Goal: Register for event/course

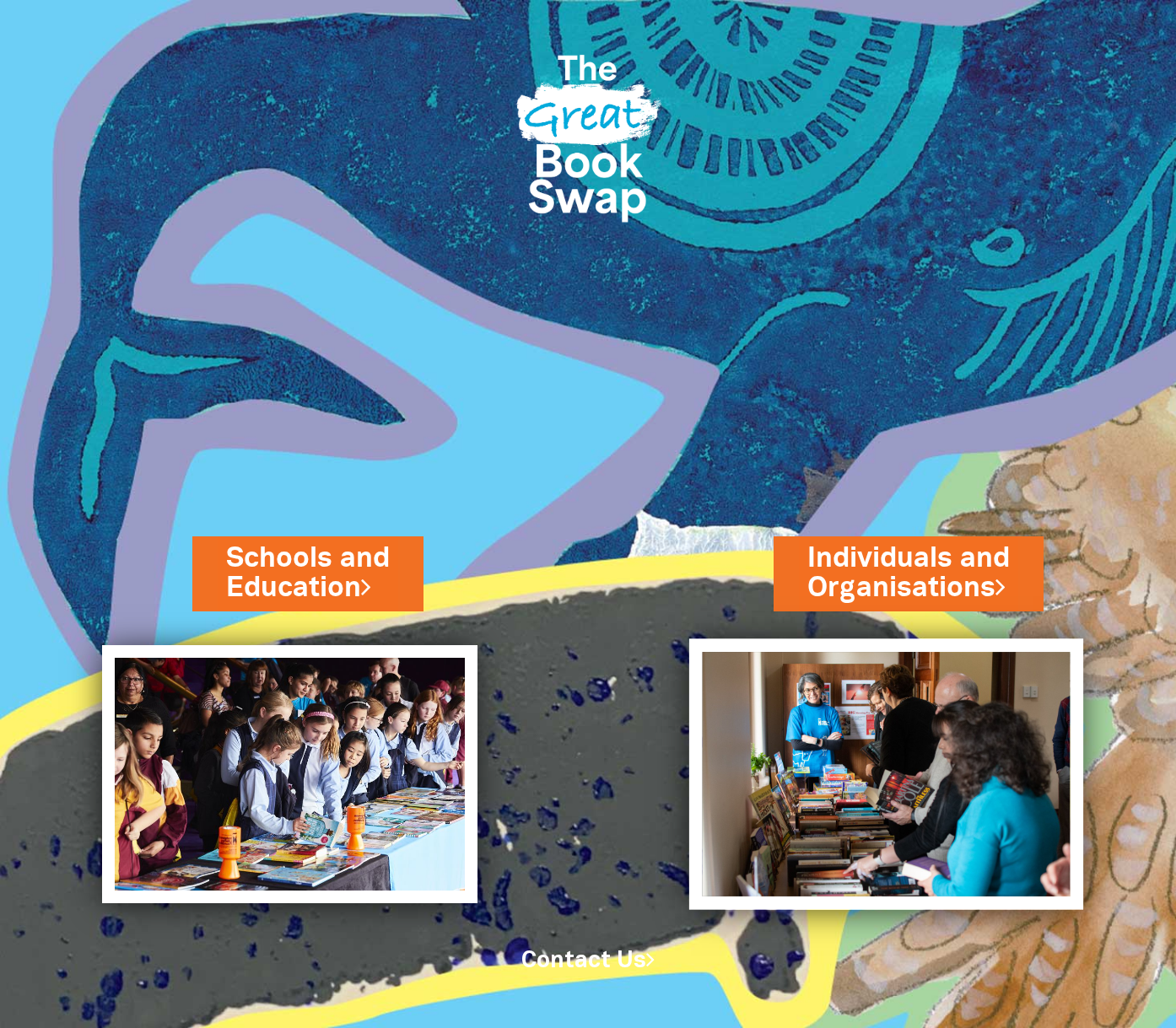
click at [934, 732] on img at bounding box center [886, 774] width 394 height 271
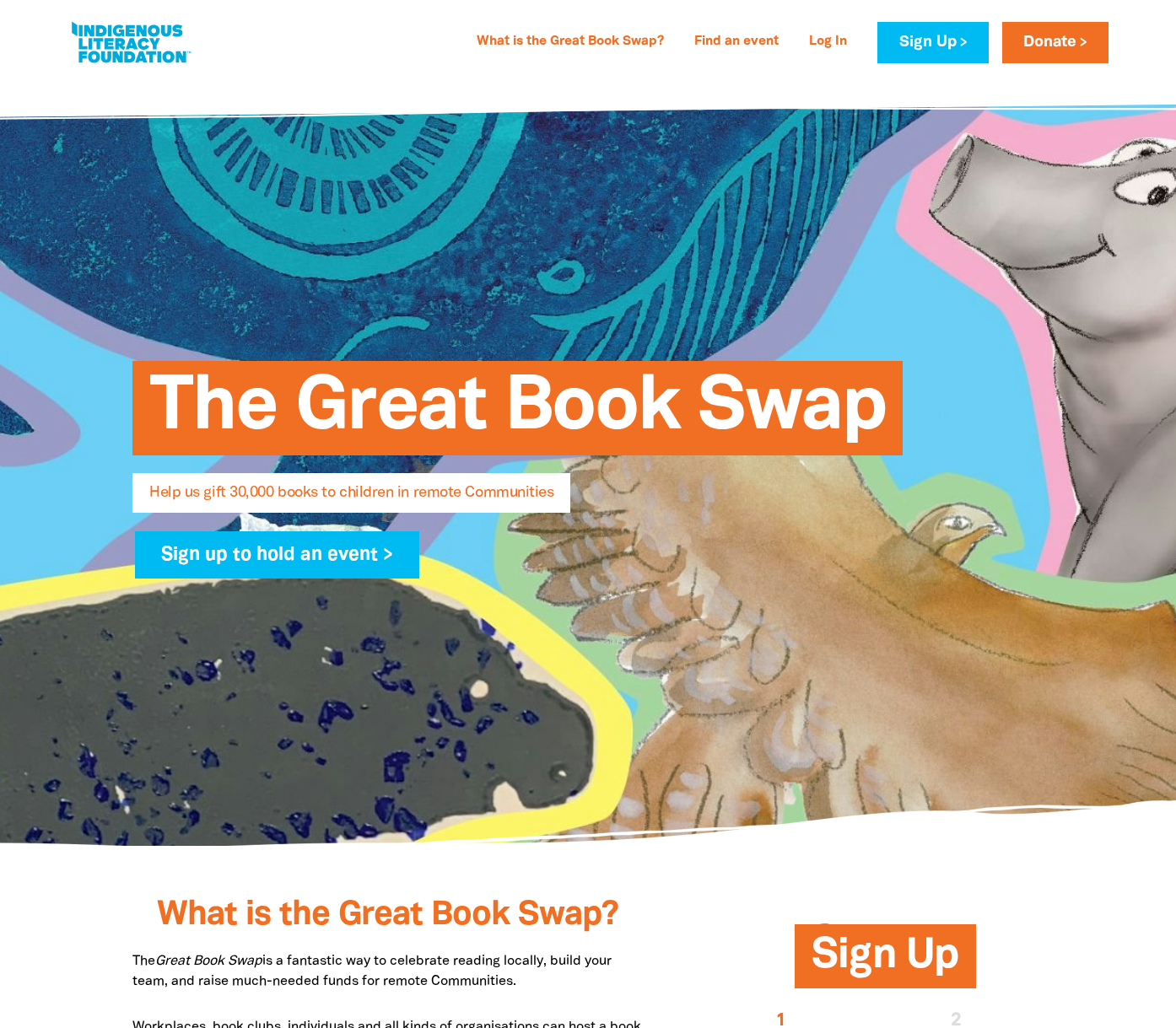
select select "AU"
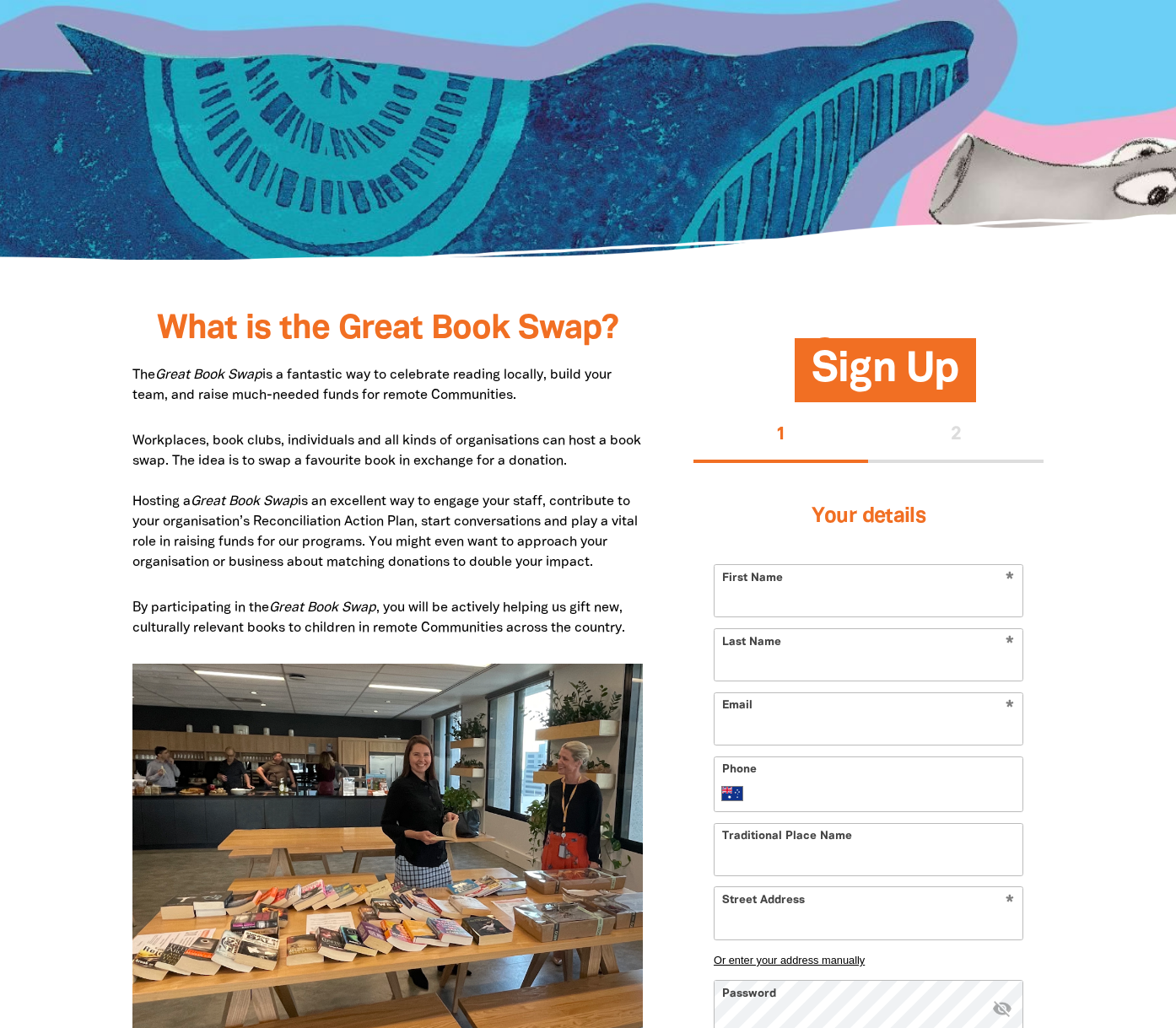
scroll to position [990, 0]
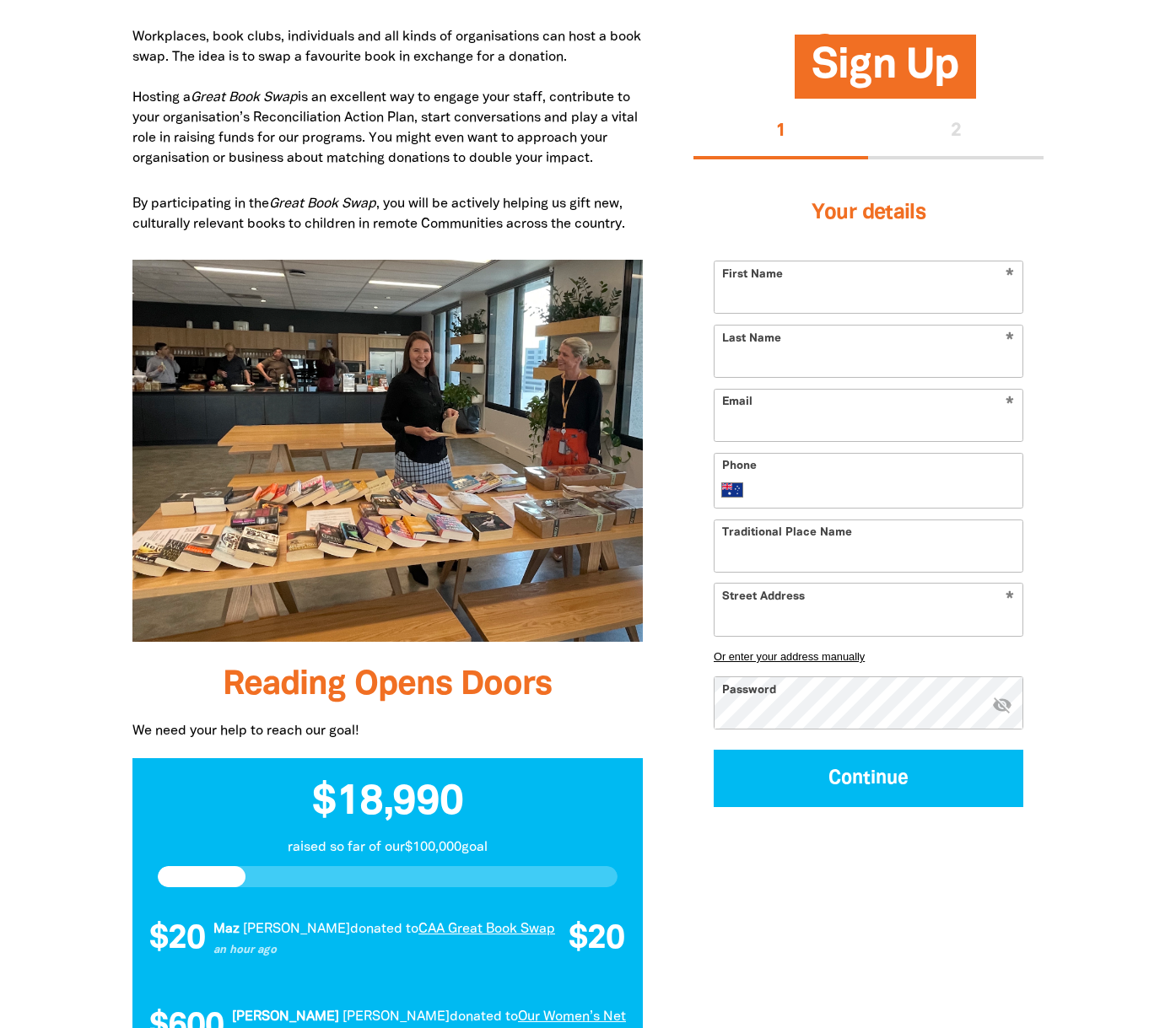
click at [755, 299] on input "First Name" at bounding box center [869, 287] width 307 height 51
type input "[PERSON_NAME]"
type input "annette.turney@gmail.com"
type input "+61 419 323 454"
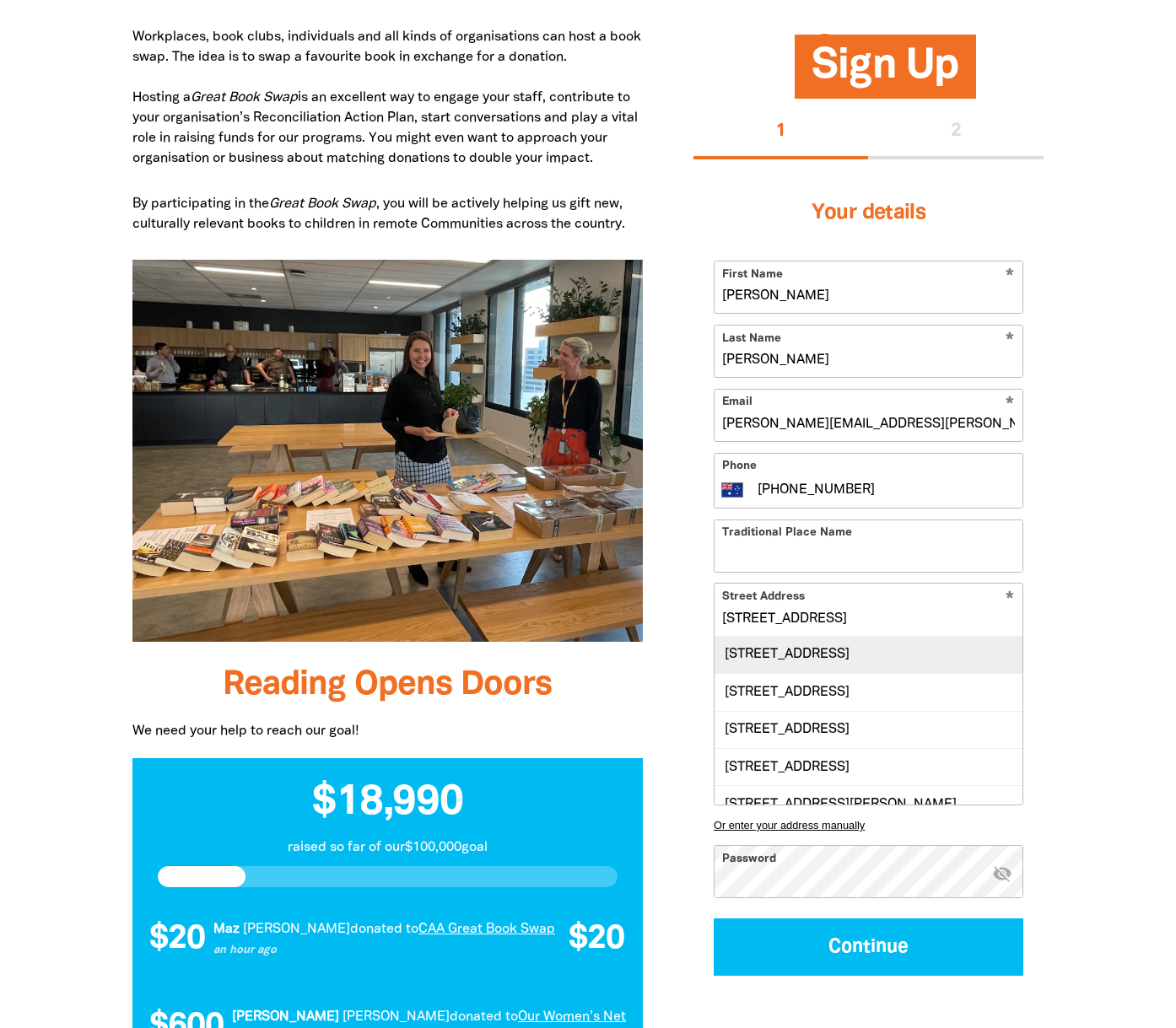
click at [906, 651] on div "Unit 2, 28 Fords Road, THIRROUL NSW 2515" at bounding box center [869, 654] width 307 height 36
type input "Unit 2, 28 Fords Road, THIRROUL NSW 2515"
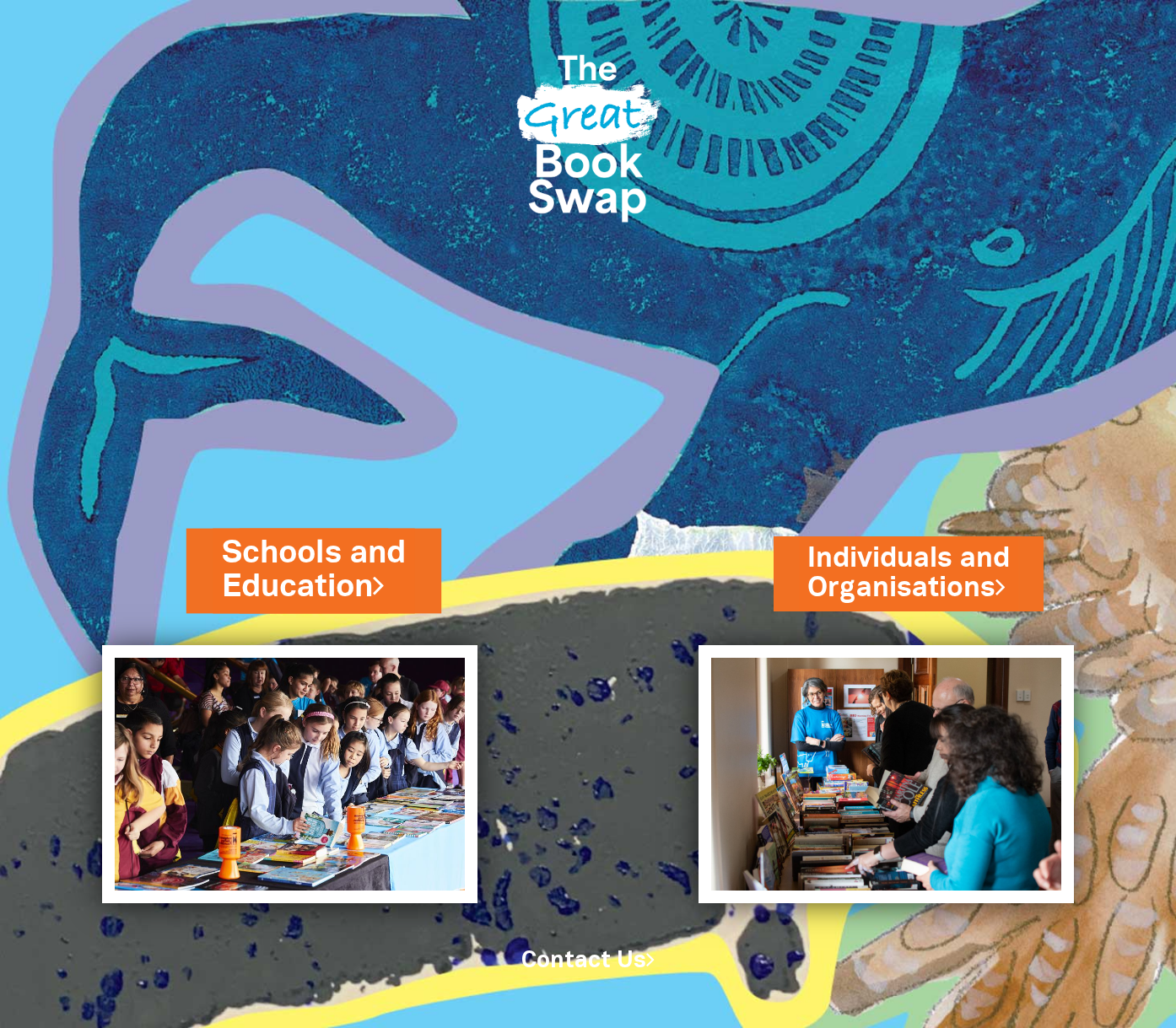
click at [298, 586] on link "Schools and Education" at bounding box center [314, 570] width 184 height 79
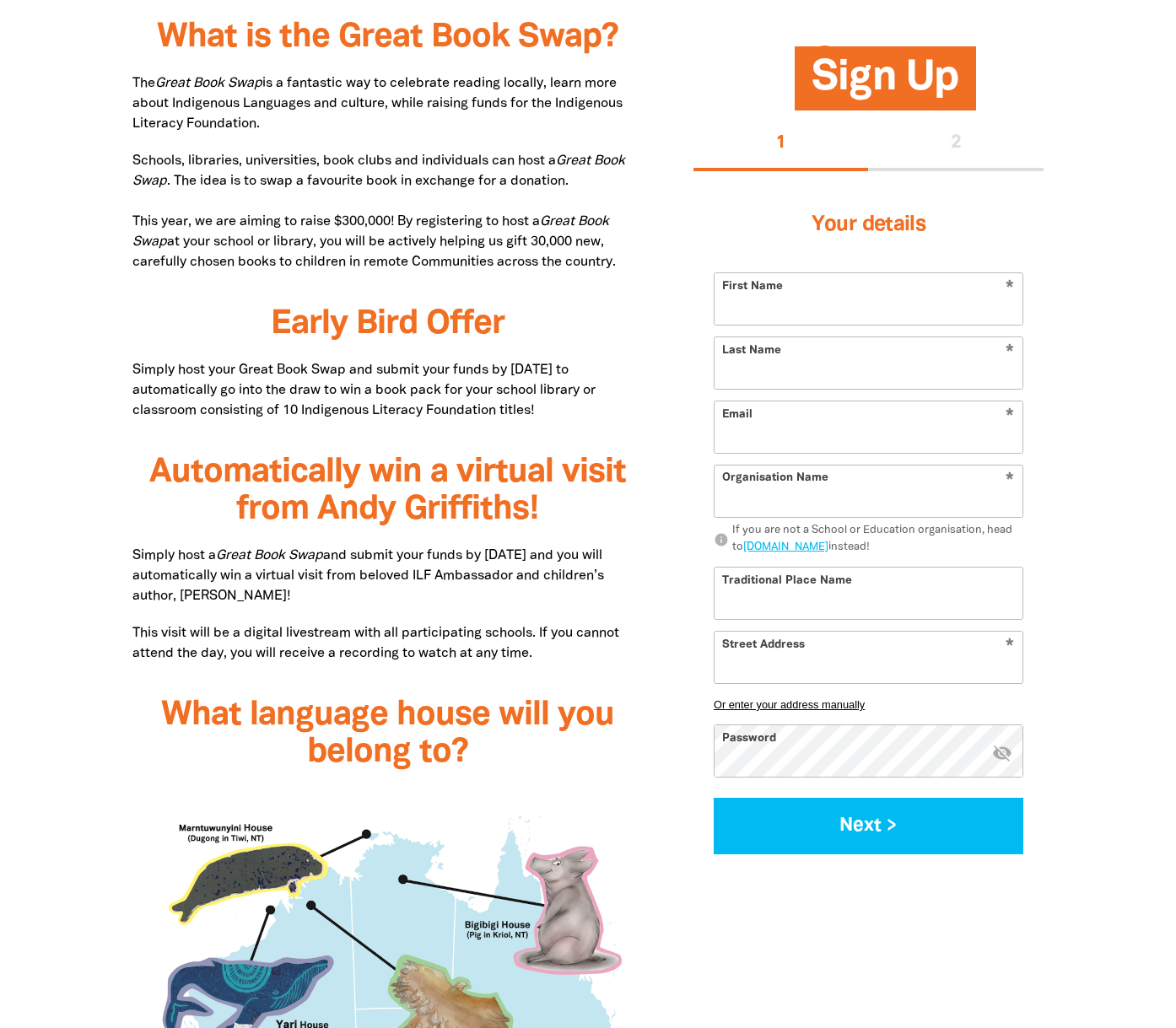
scroll to position [966, 0]
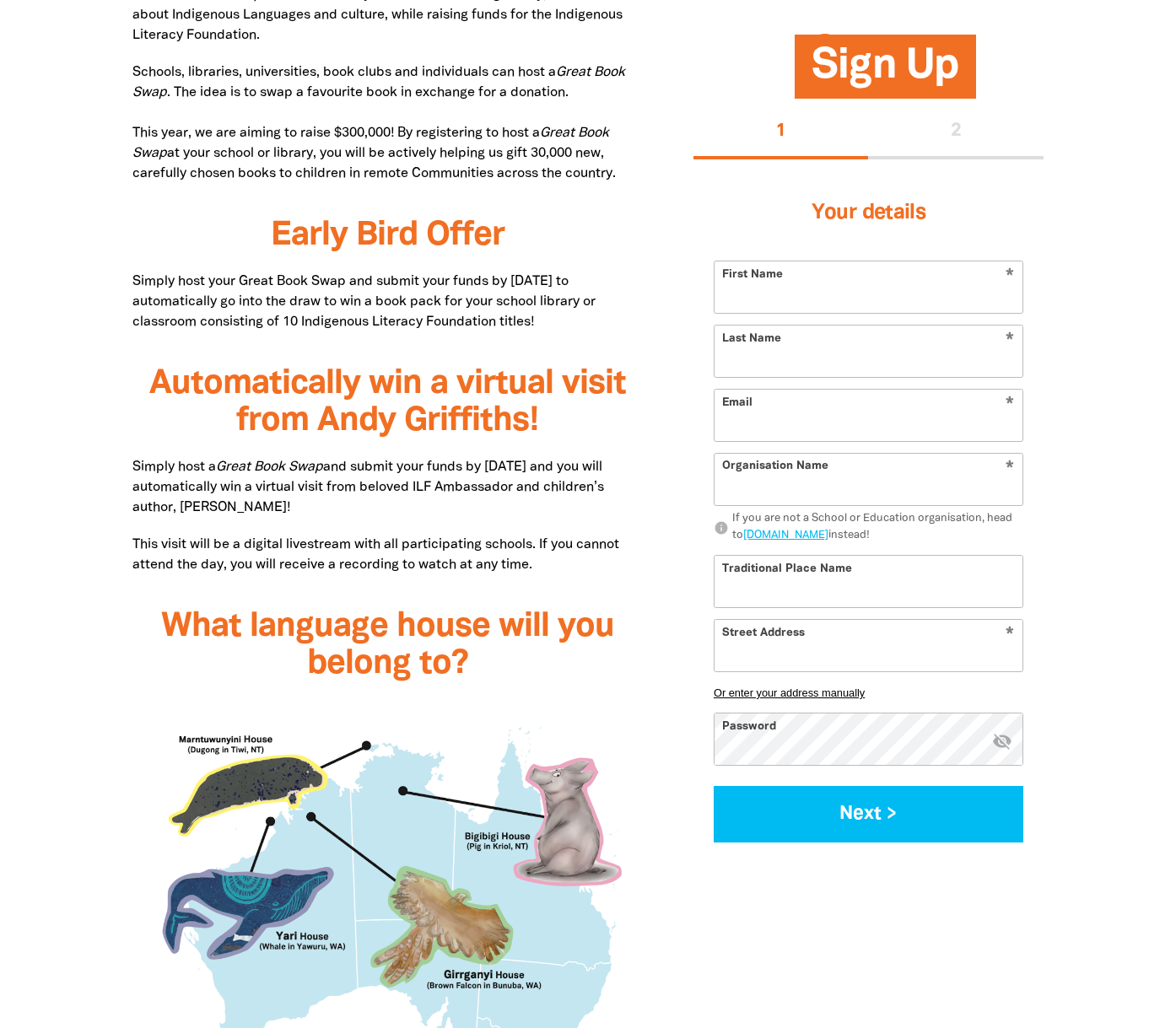
click at [784, 497] on input "Organisation Name" at bounding box center [869, 480] width 307 height 51
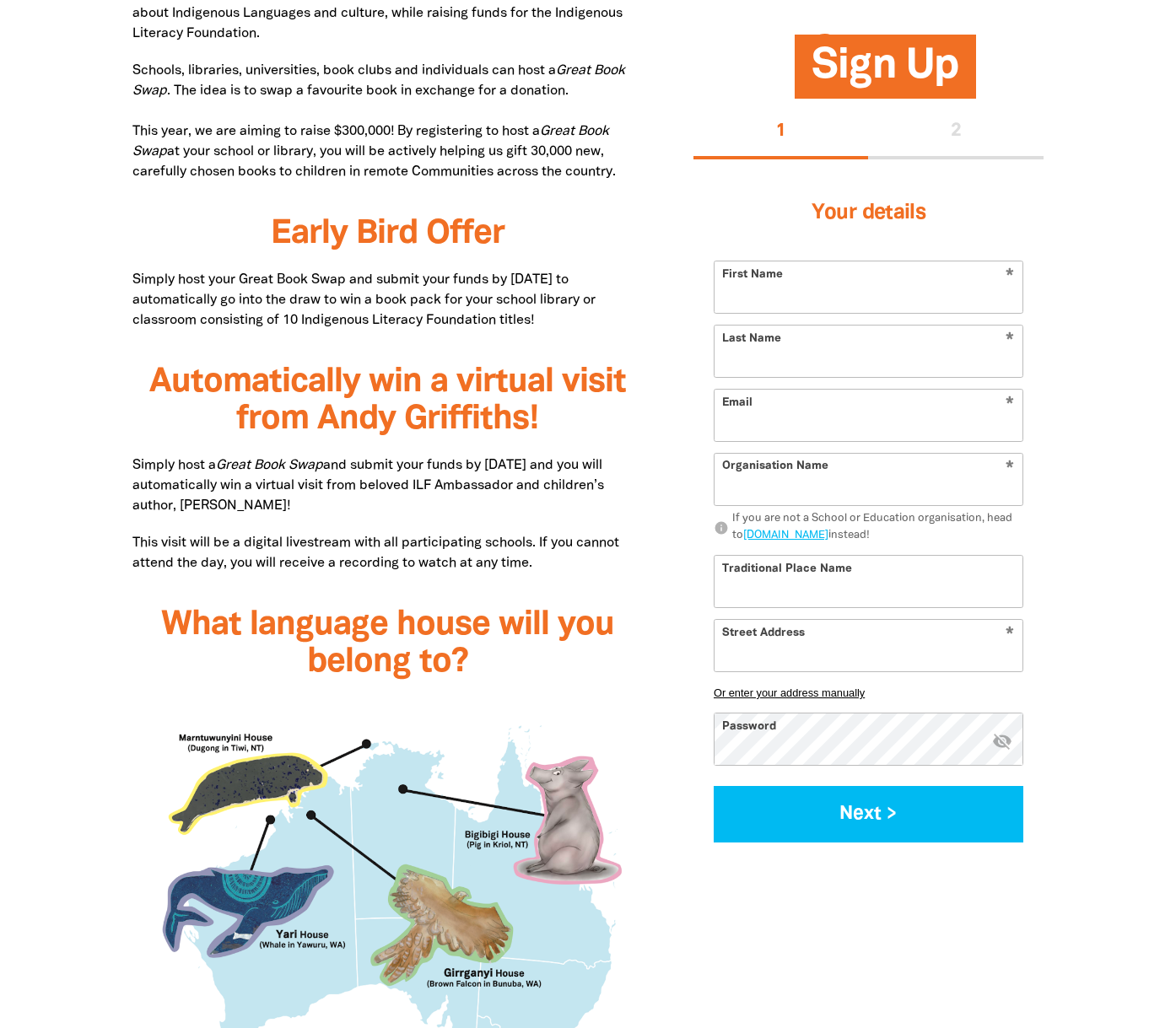
click at [763, 277] on input "First Name" at bounding box center [869, 287] width 307 height 51
type input "[PERSON_NAME]"
type input "annette.turney@gmail.com"
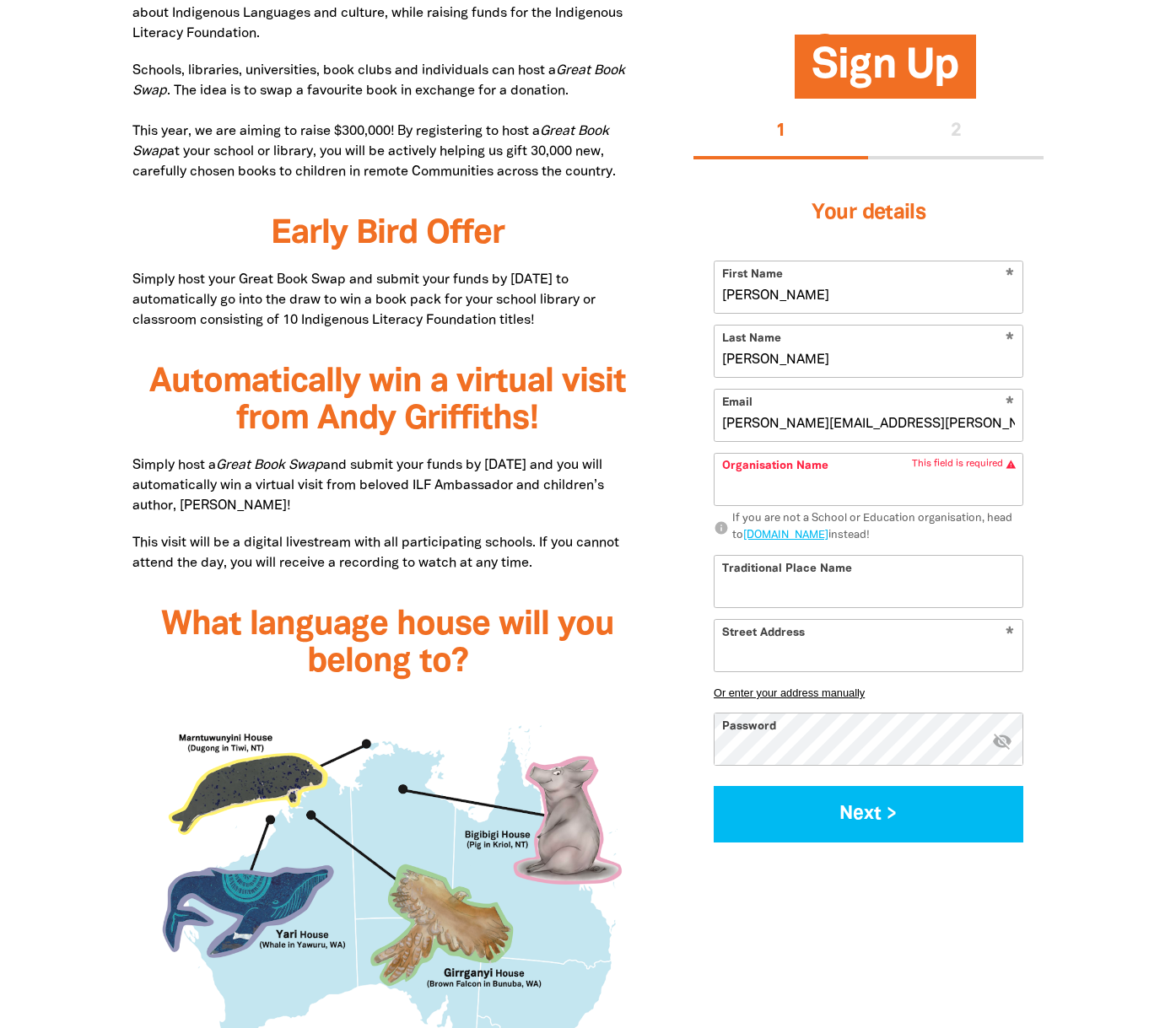
type input "2/28 Fords Road"
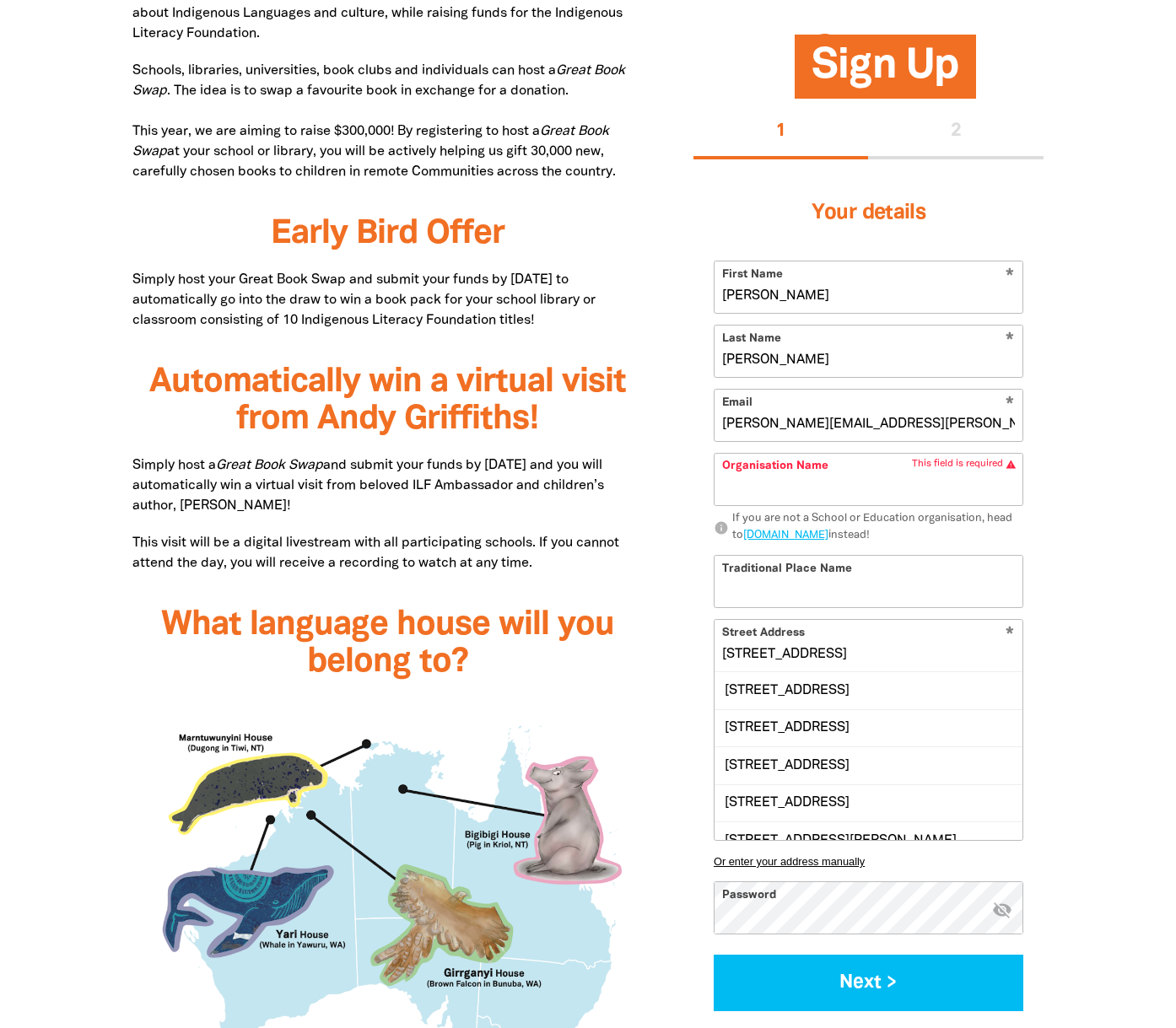
click at [884, 420] on input "annette.turney@gmail.com" at bounding box center [869, 415] width 307 height 51
drag, startPoint x: 900, startPoint y: 417, endPoint x: 828, endPoint y: 421, distance: 72.1
click at [828, 421] on input "annette.turney@gmail.com" at bounding box center [869, 415] width 307 height 51
type input "[PERSON_NAME][EMAIL_ADDRESS][PERSON_NAME][DOMAIN_NAME]"
click at [758, 482] on input "Organisation Name" at bounding box center [869, 480] width 307 height 51
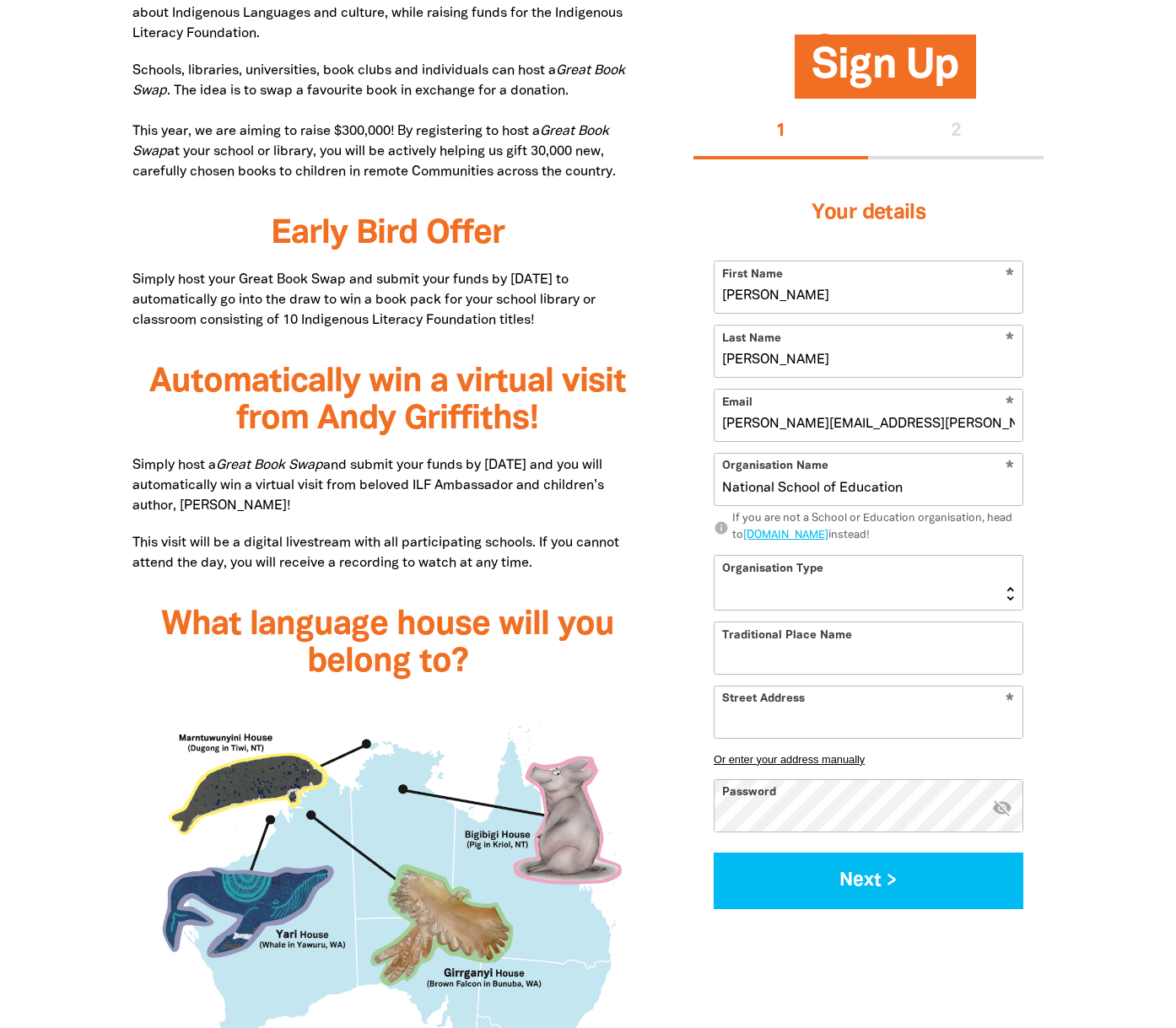
click at [743, 591] on select "Early Learning Primary School High School K-12 University or TAFE Community Lib…" at bounding box center [869, 582] width 307 height 54
click at [899, 485] on input "National School of Education" at bounding box center [869, 480] width 307 height 51
click at [904, 485] on input "National School of Education" at bounding box center [869, 480] width 307 height 51
type input "National School of Education, [GEOGRAPHIC_DATA]"
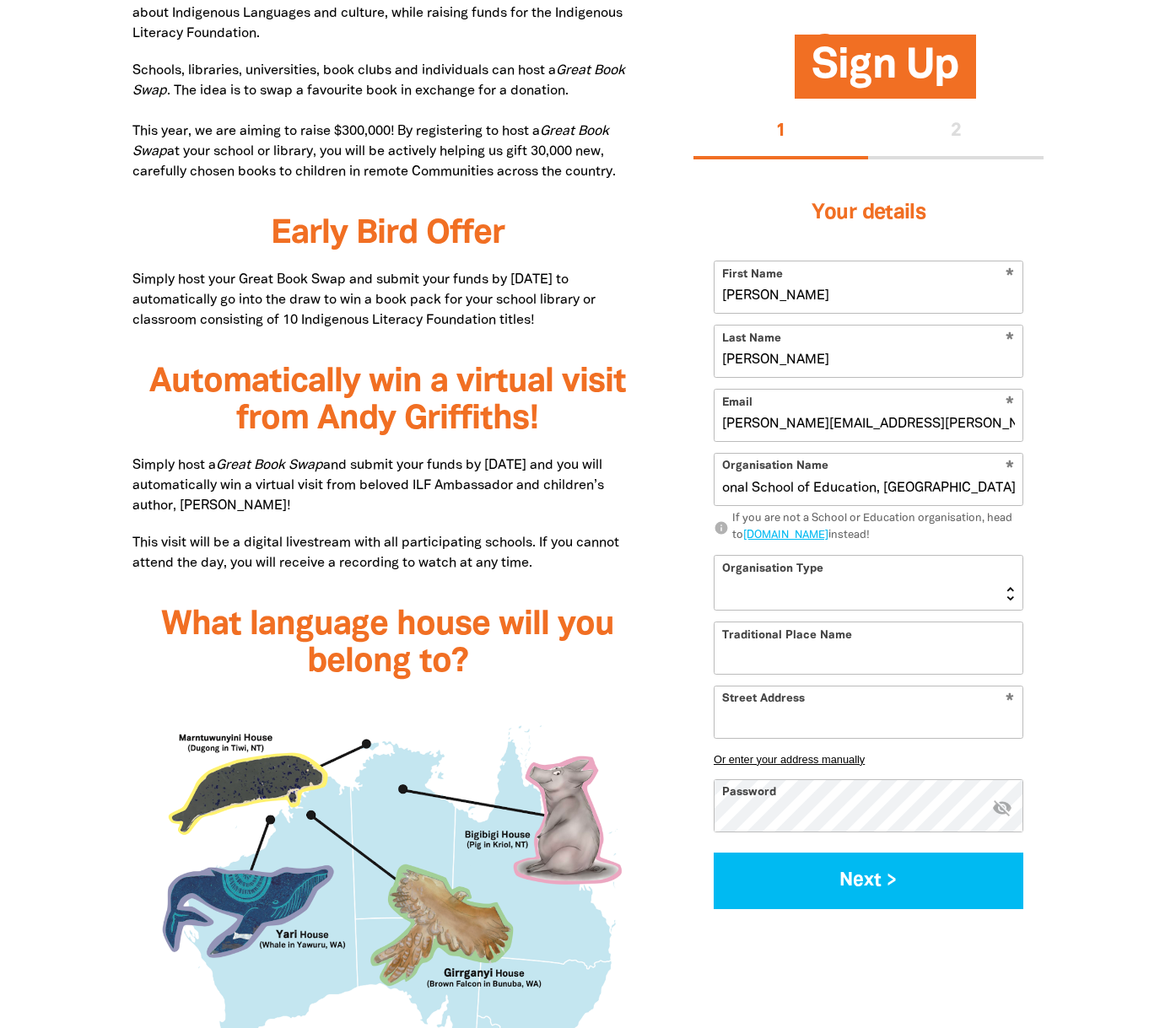
click at [752, 603] on select "Early Learning Primary School High School K-12 University or TAFE Community Lib…" at bounding box center [869, 582] width 307 height 54
select select "university-or-tafe"
click at [715, 556] on select "Early Learning Primary School High School K-12 University or TAFE Community Lib…" at bounding box center [869, 582] width 307 height 54
click at [773, 663] on input "Traditional Place Name" at bounding box center [869, 648] width 307 height 51
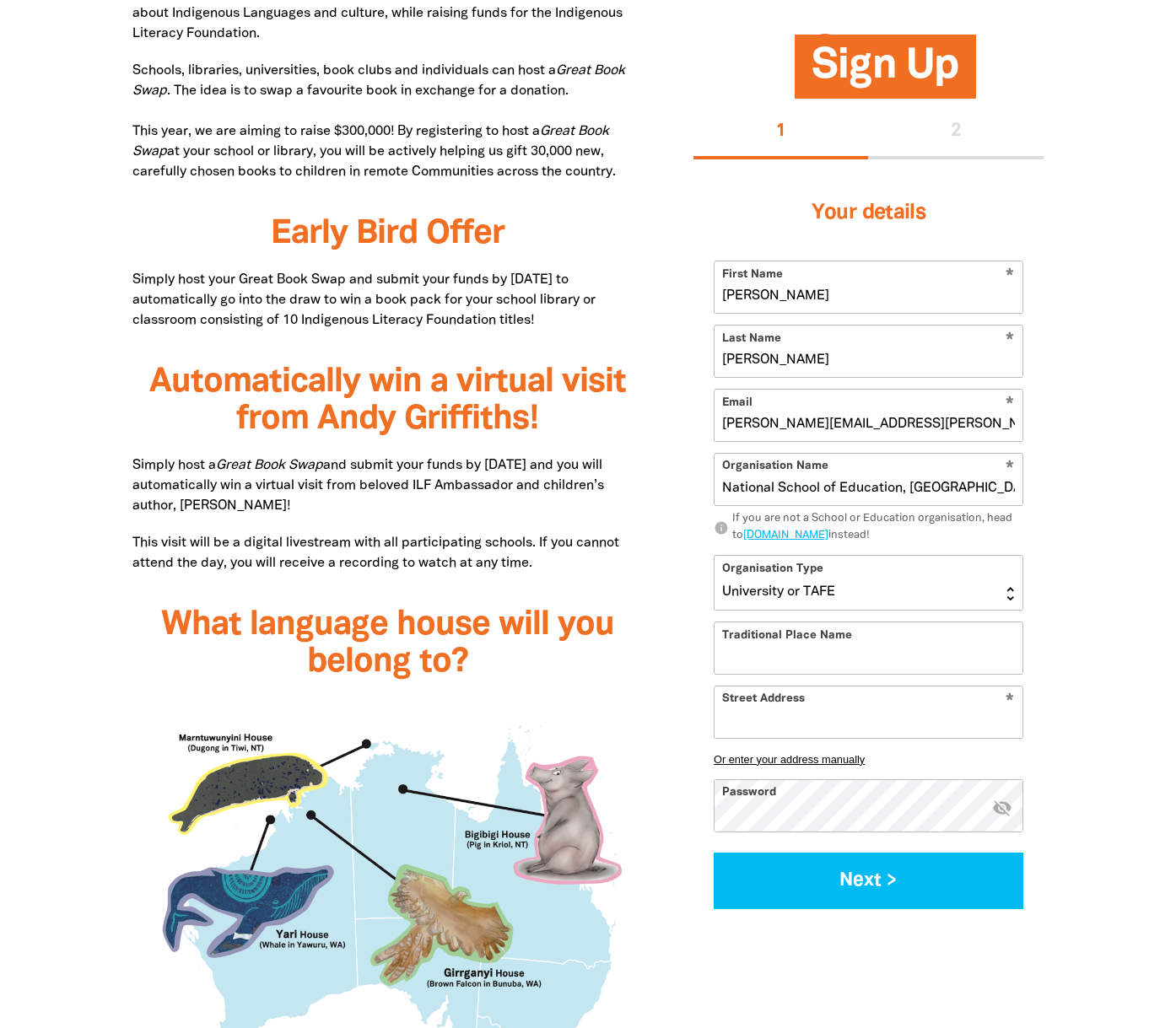
click at [756, 718] on input "Street Address" at bounding box center [869, 712] width 307 height 51
click at [732, 722] on input "Street Address" at bounding box center [869, 712] width 307 height 51
paste input "25A Barker Rd, Strathfield NSW 2135"
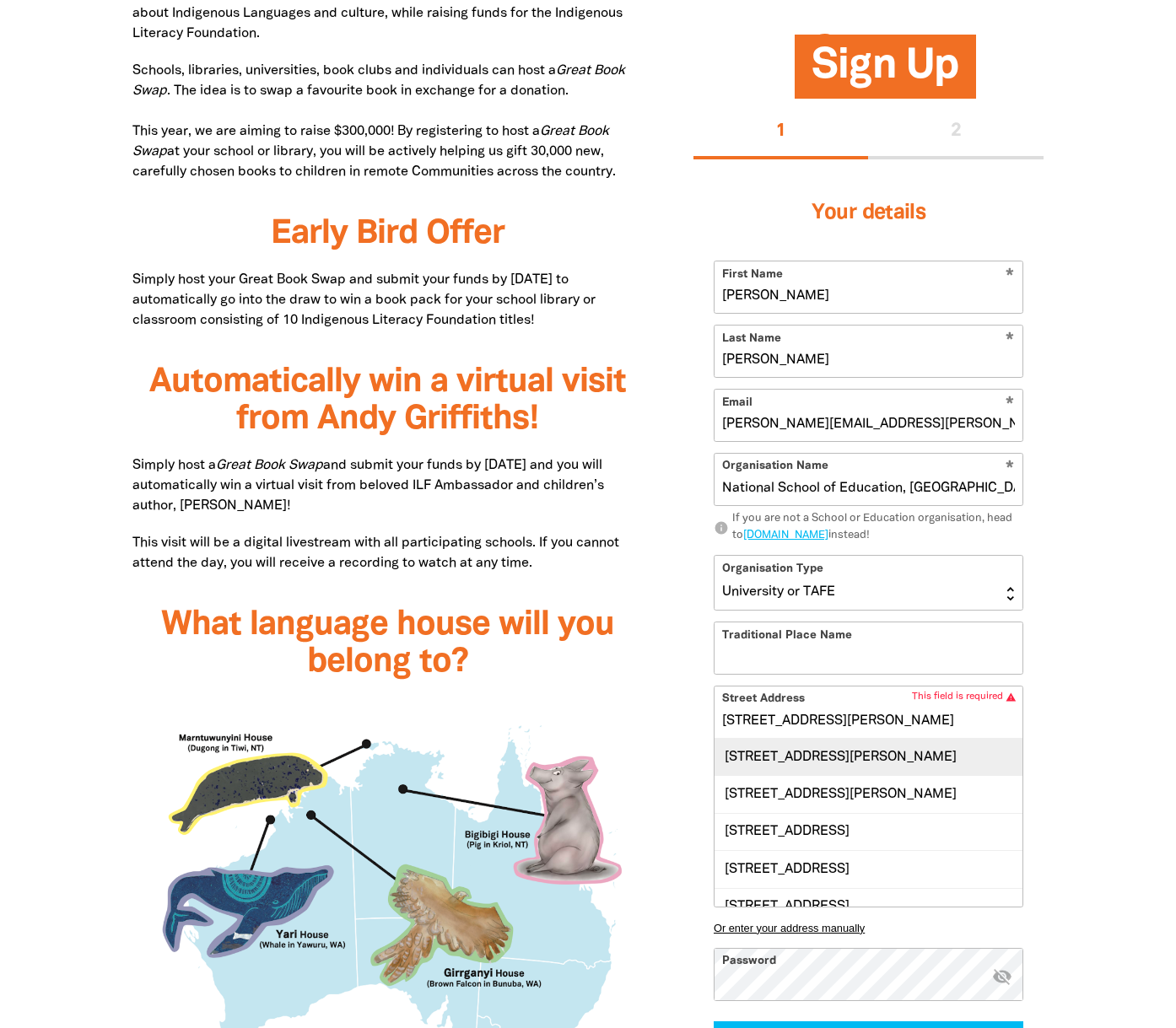
click at [810, 758] on div "[STREET_ADDRESS][PERSON_NAME]" at bounding box center [869, 756] width 307 height 36
type input "[STREET_ADDRESS][PERSON_NAME]"
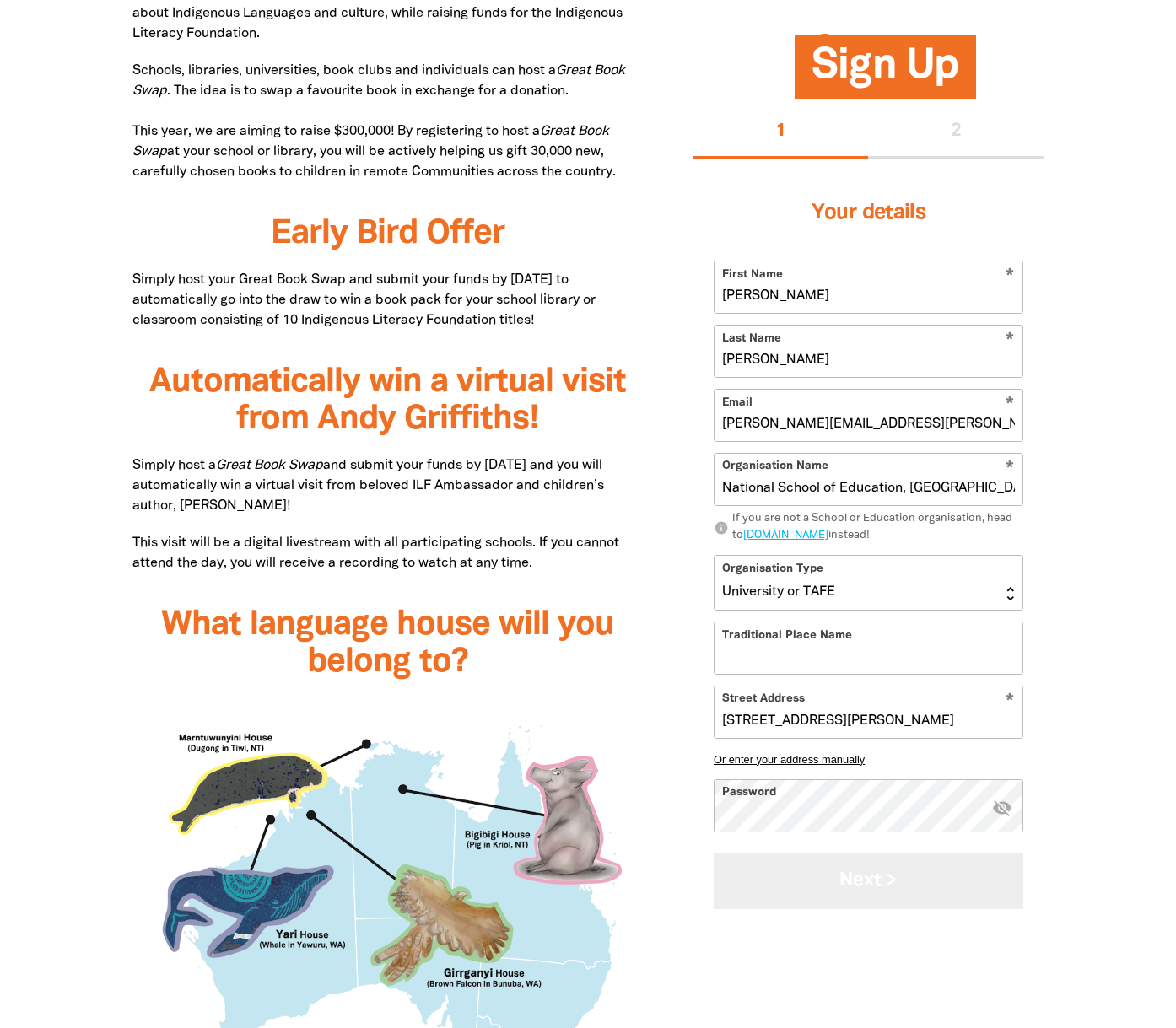
click at [863, 881] on button "Next >" at bounding box center [869, 881] width 309 height 57
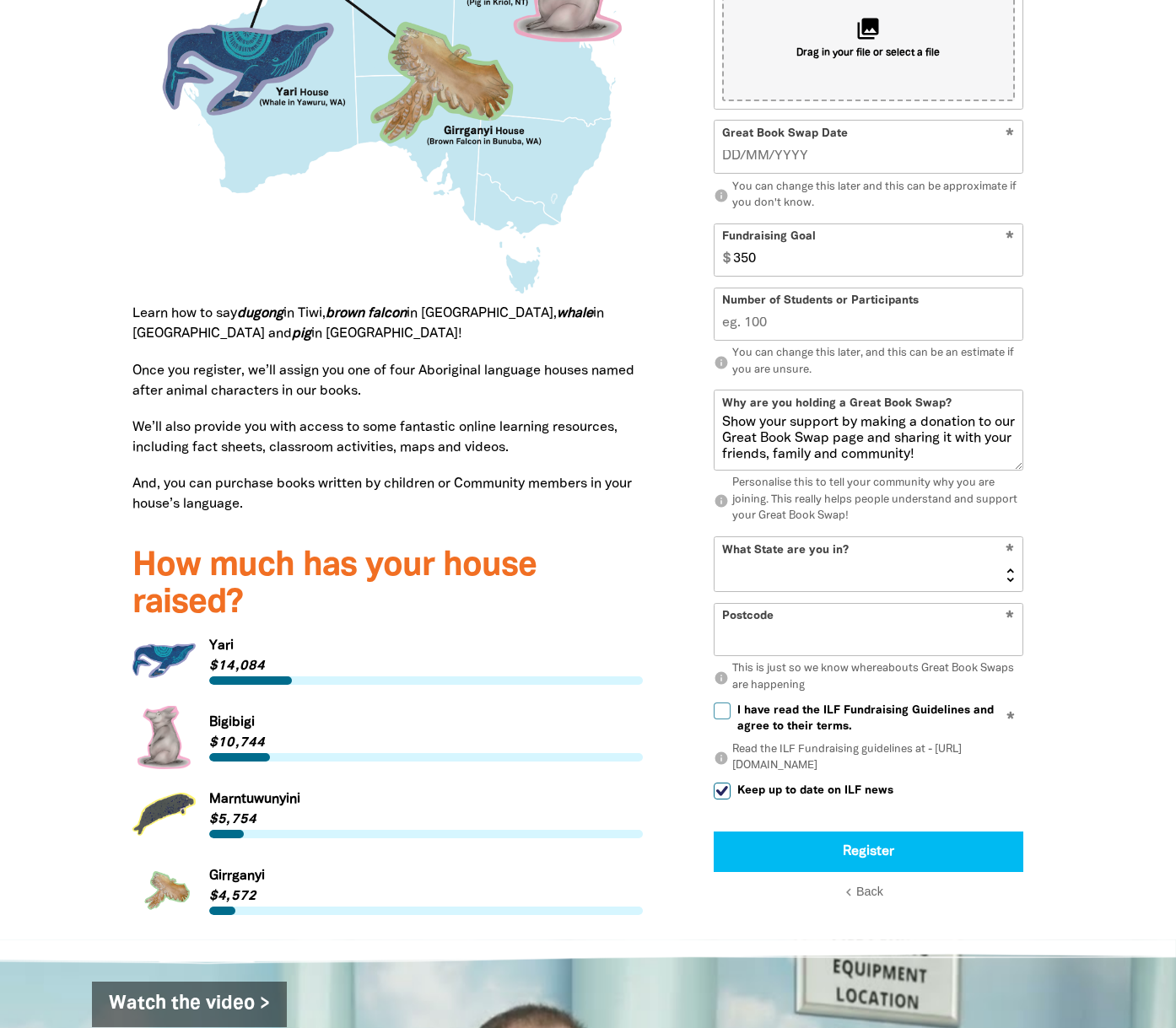
scroll to position [1827, 0]
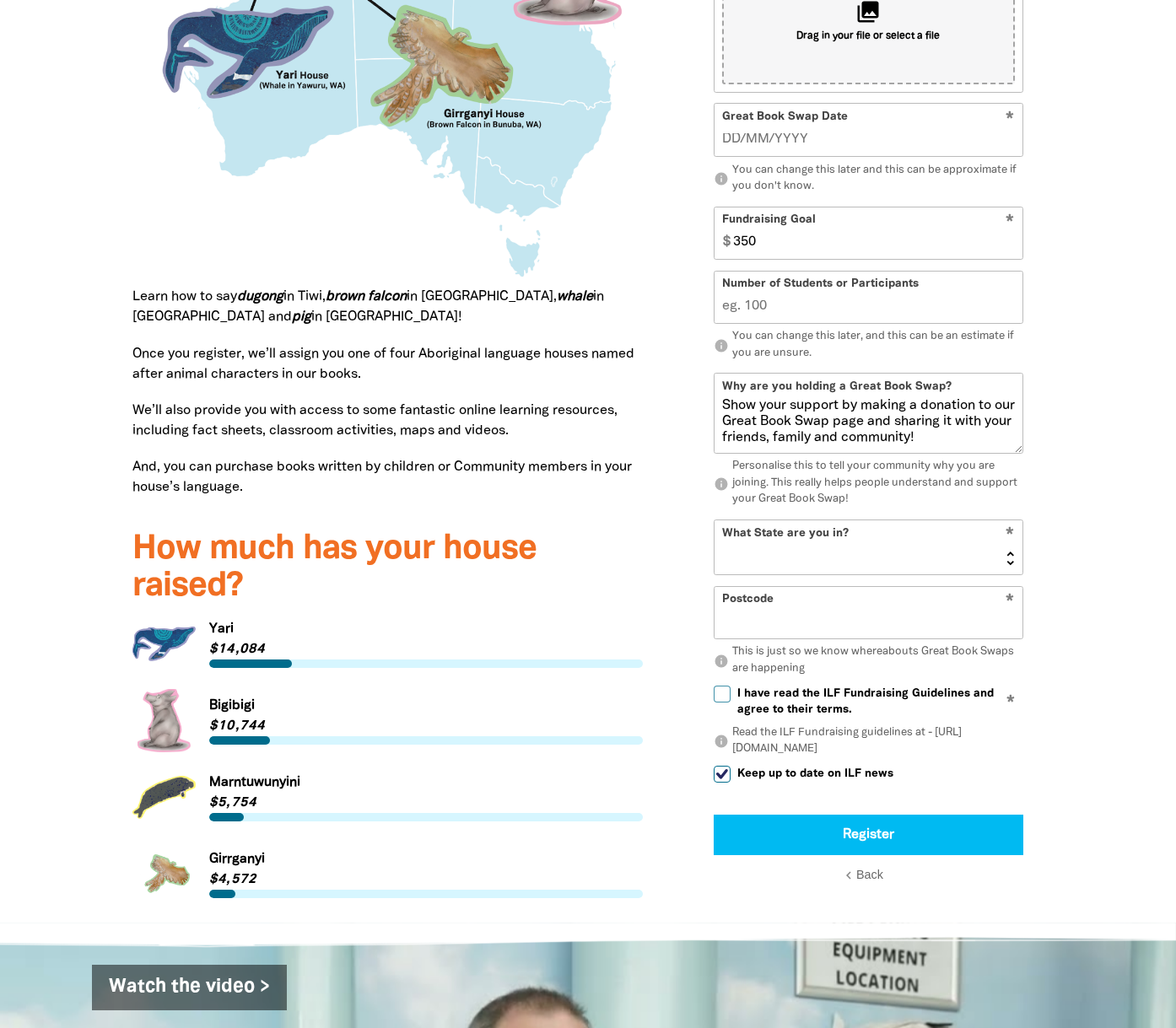
click at [725, 685] on input "I have read the ILF Fundraising Guidelines and agree to their terms." at bounding box center [722, 693] width 17 height 17
checkbox input "true"
click at [781, 520] on select "NSW VIC QLD NT WA SA TAS ACT" at bounding box center [869, 547] width 307 height 54
select select "NSW"
click at [715, 520] on select "NSW VIC QLD NT WA SA TAS ACT" at bounding box center [869, 547] width 307 height 54
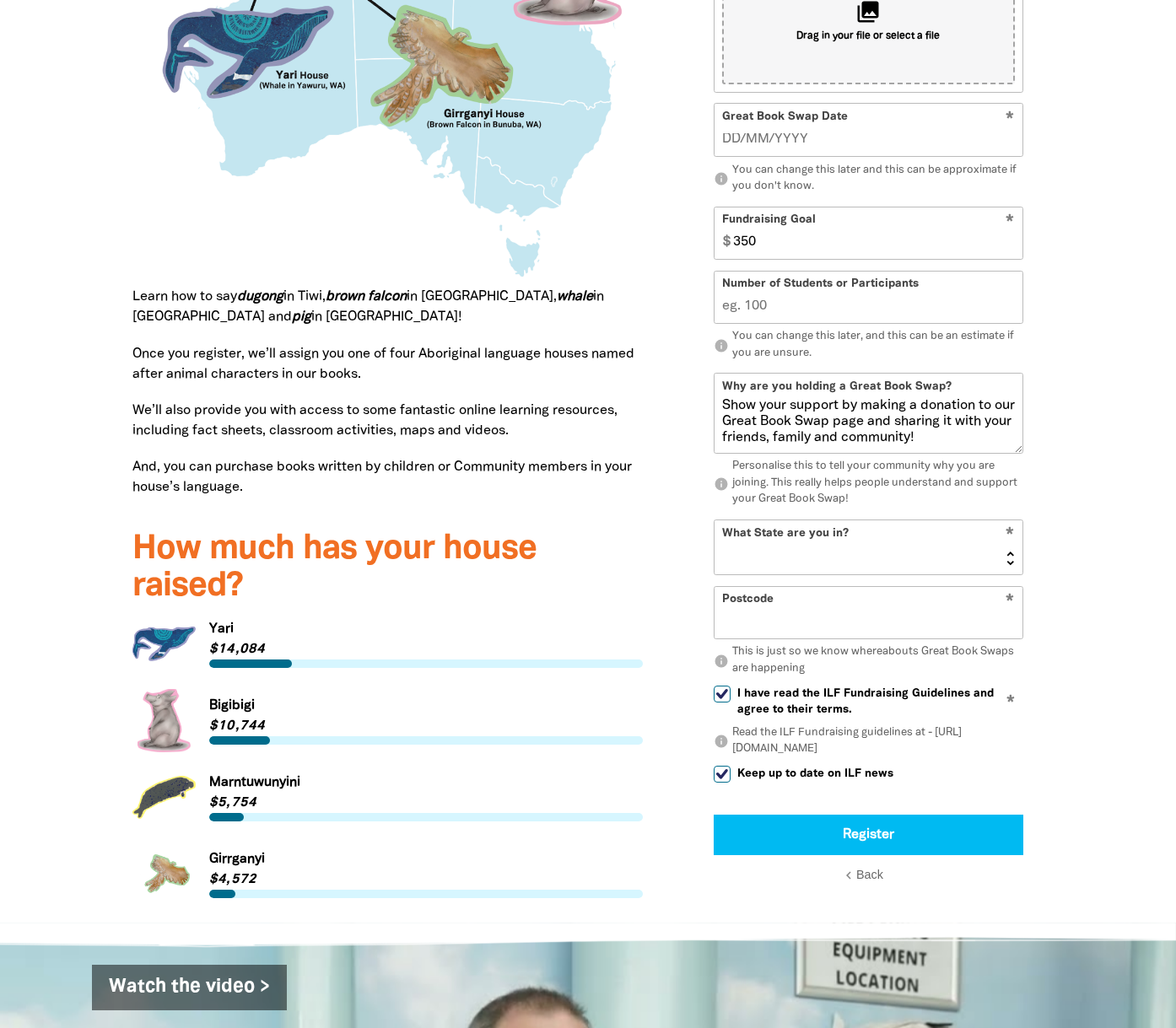
click at [770, 586] on input "Postcode" at bounding box center [869, 612] width 307 height 51
type input "2135"
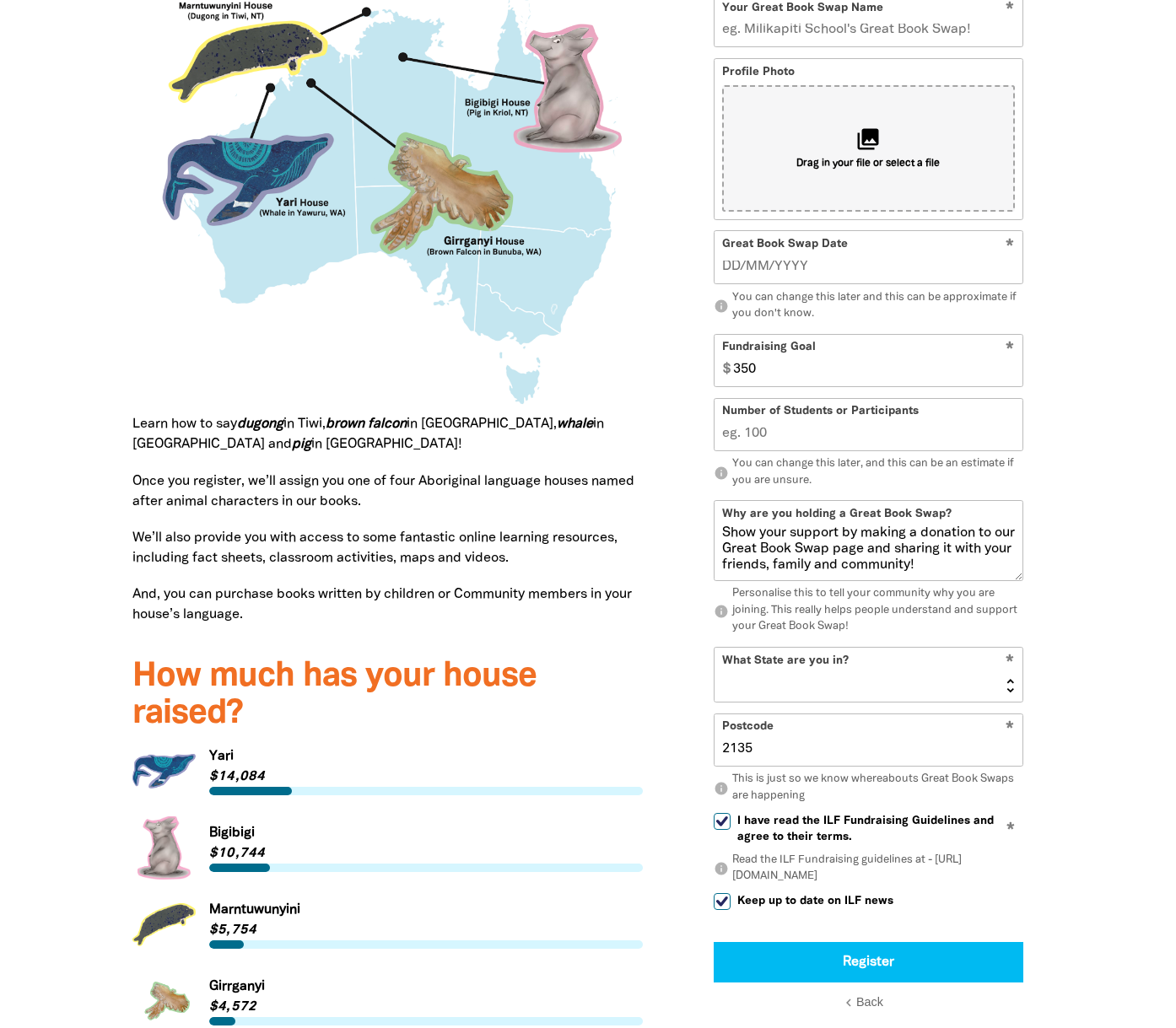
scroll to position [1697, 0]
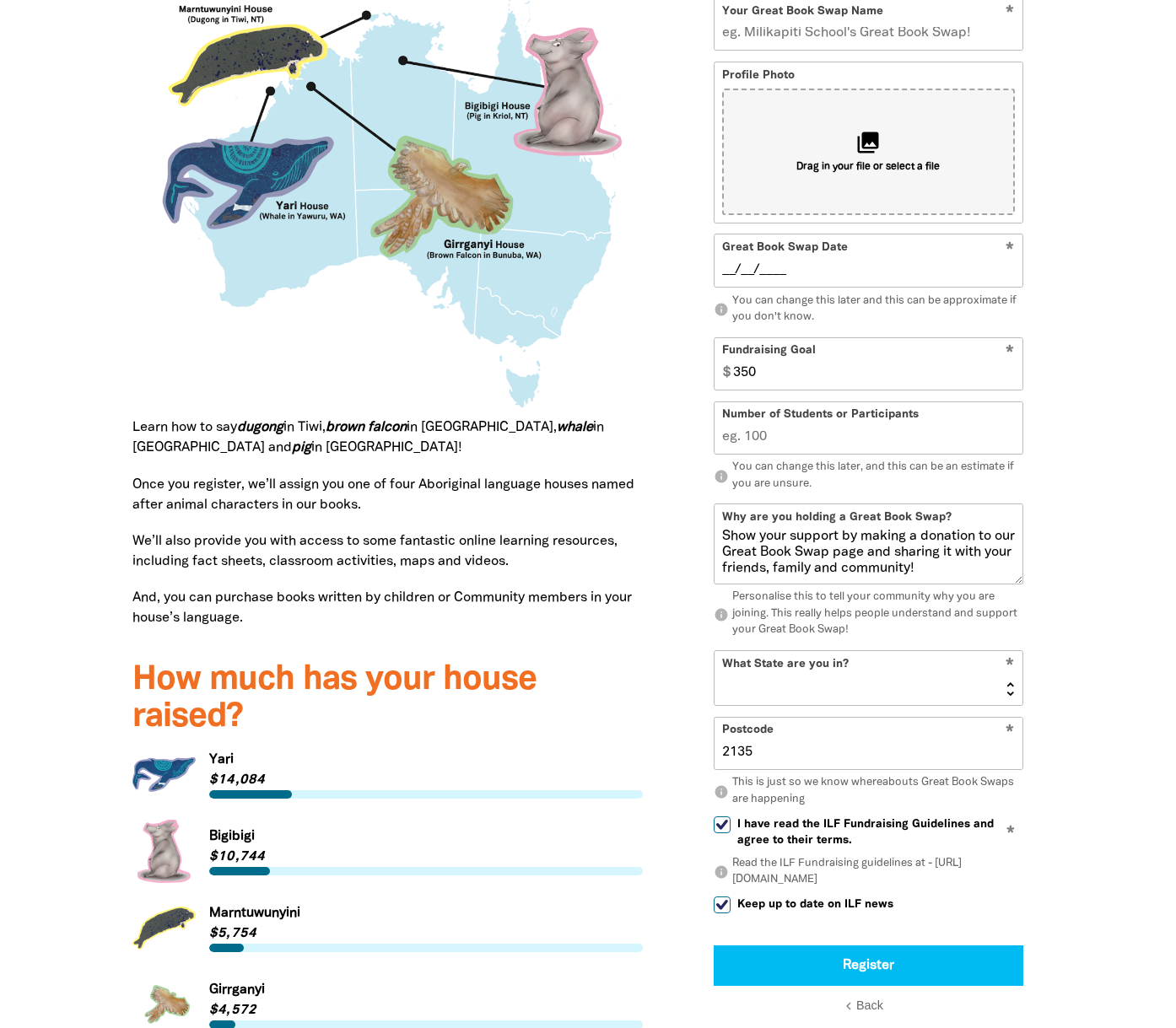
click at [752, 261] on input "__/__/____" at bounding box center [869, 269] width 293 height 19
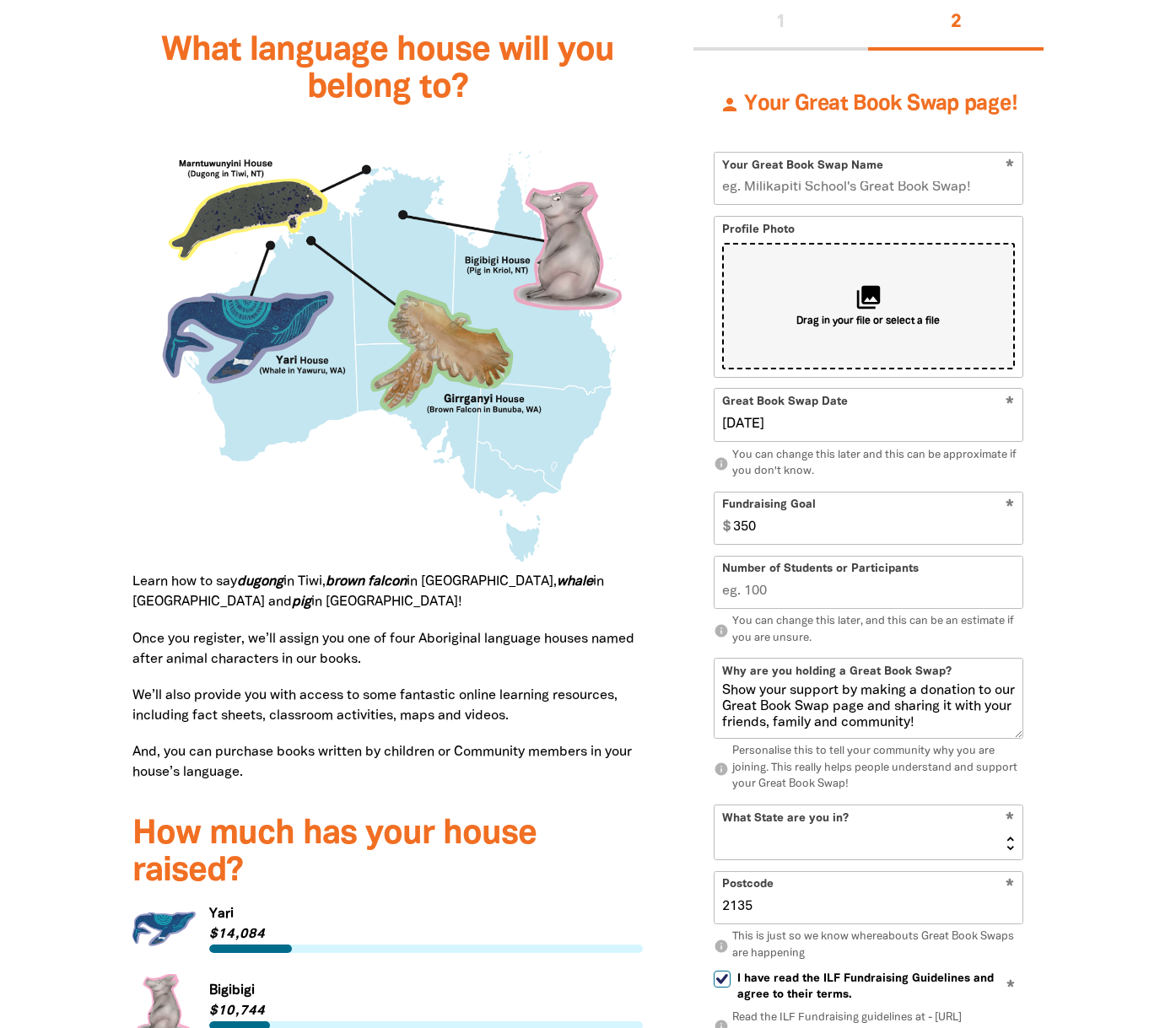
scroll to position [1525, 0]
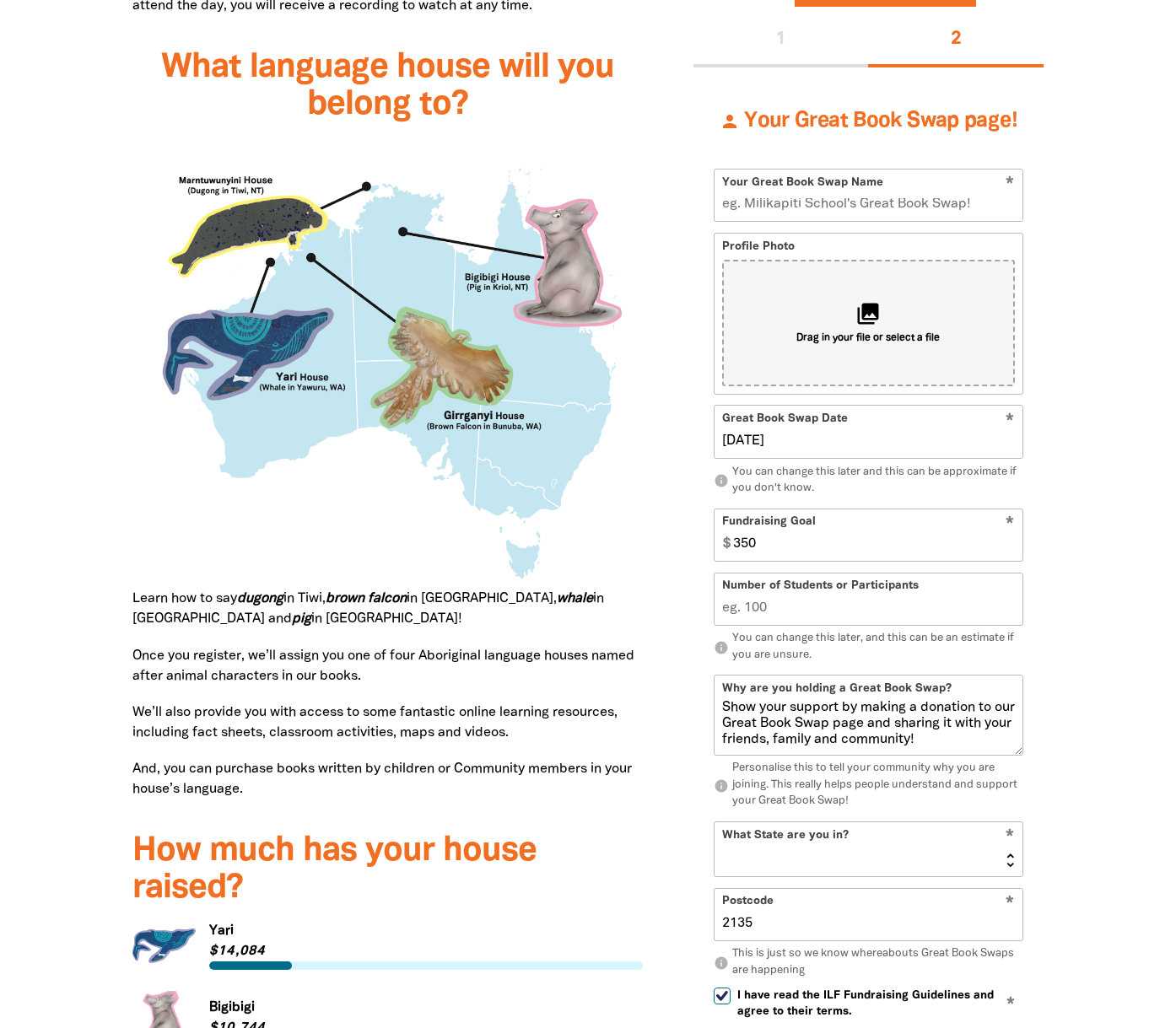
type input "03/09/2025"
click at [930, 170] on input "Your Great Book Swap Name" at bounding box center [869, 195] width 307 height 51
click at [993, 170] on input "Your Great Book Swap Name" at bounding box center [869, 195] width 307 height 51
drag, startPoint x: 991, startPoint y: 170, endPoint x: 667, endPoint y: 172, distance: 324.0
click at [666, 173] on div "What is the Great Book Swap? The Great Book Swap is a fantastic way to celebrat…" at bounding box center [588, 306] width 1013 height 1835
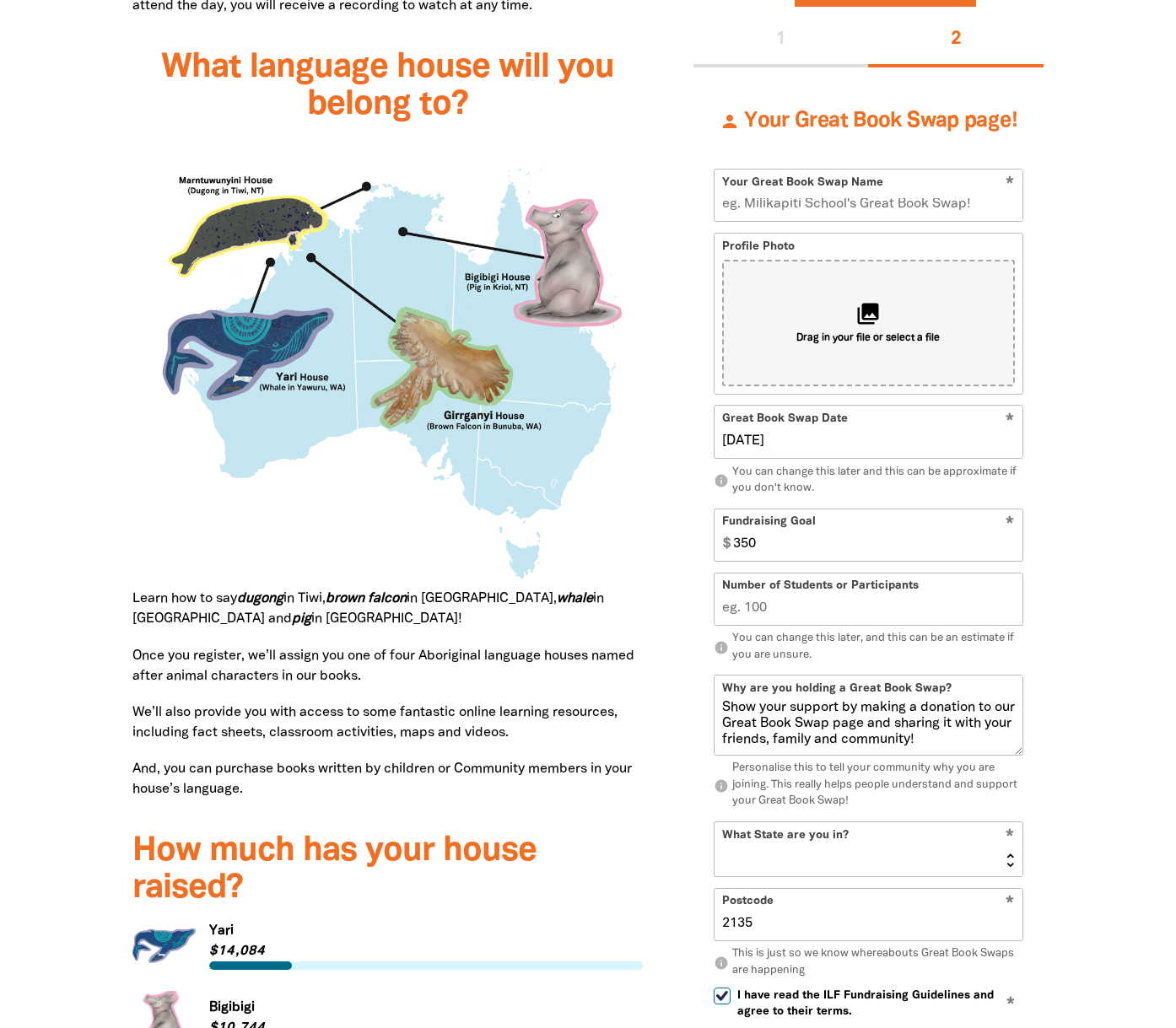
drag, startPoint x: 855, startPoint y: 169, endPoint x: 717, endPoint y: 165, distance: 138.1
click at [717, 170] on input "Your Great Book Swap Name" at bounding box center [869, 195] width 307 height 51
drag, startPoint x: 922, startPoint y: 173, endPoint x: 698, endPoint y: 177, distance: 224.0
click at [699, 177] on div "person Your Great Book Swap page! * Your Great Book Swap Name National School o…" at bounding box center [869, 637] width 350 height 1140
click at [899, 170] on input "NSW School of Education's great book swap!" at bounding box center [869, 195] width 307 height 51
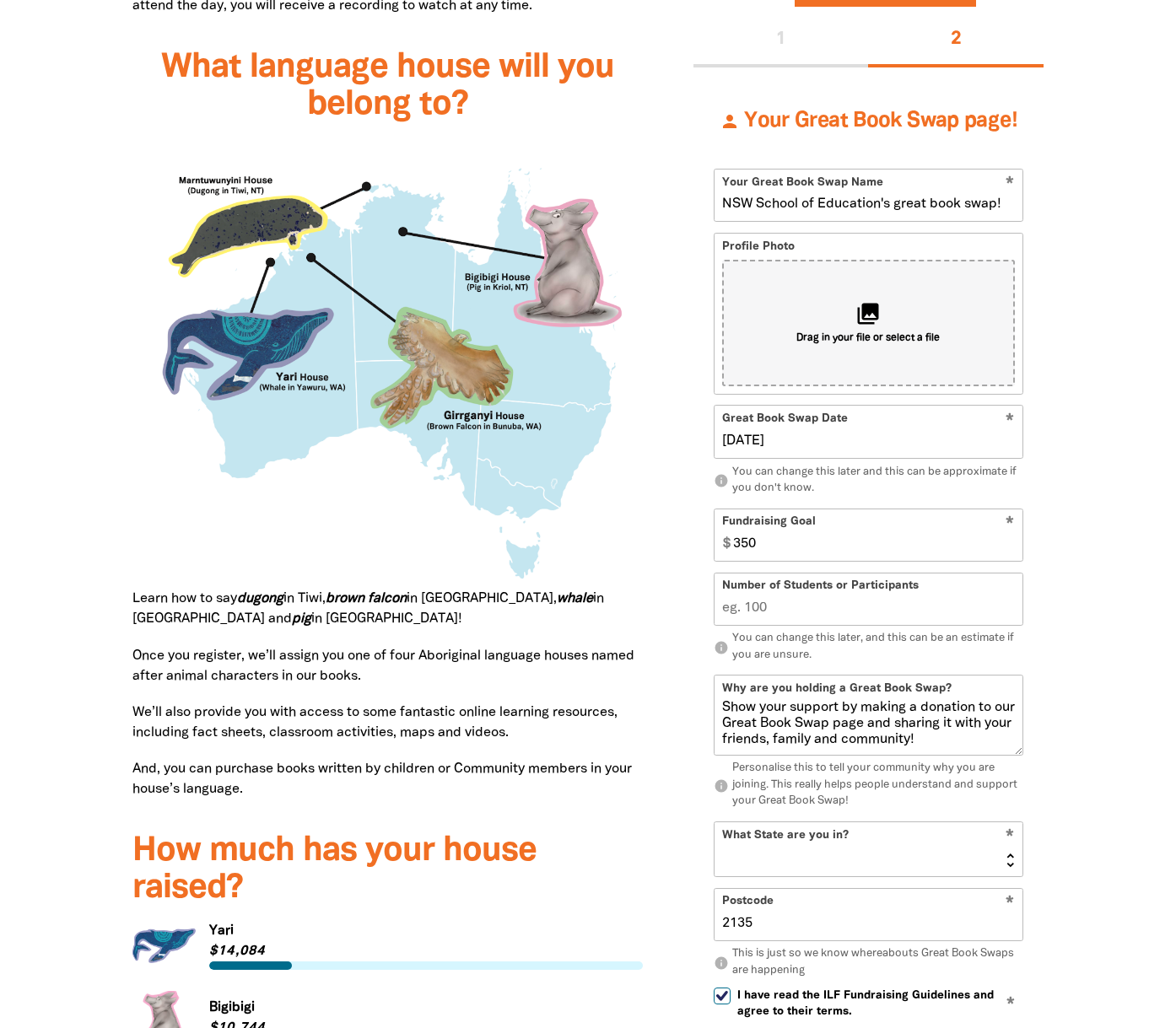
click at [901, 170] on input "NSW School of Education's great book swap!" at bounding box center [869, 195] width 307 height 51
click at [941, 170] on input "NSW School of Education's Great book swap!" at bounding box center [869, 195] width 307 height 51
click at [975, 173] on input "NSW School of Education's Great Book swap!" at bounding box center [869, 195] width 307 height 51
drag, startPoint x: 724, startPoint y: 171, endPoint x: 880, endPoint y: 166, distance: 156.1
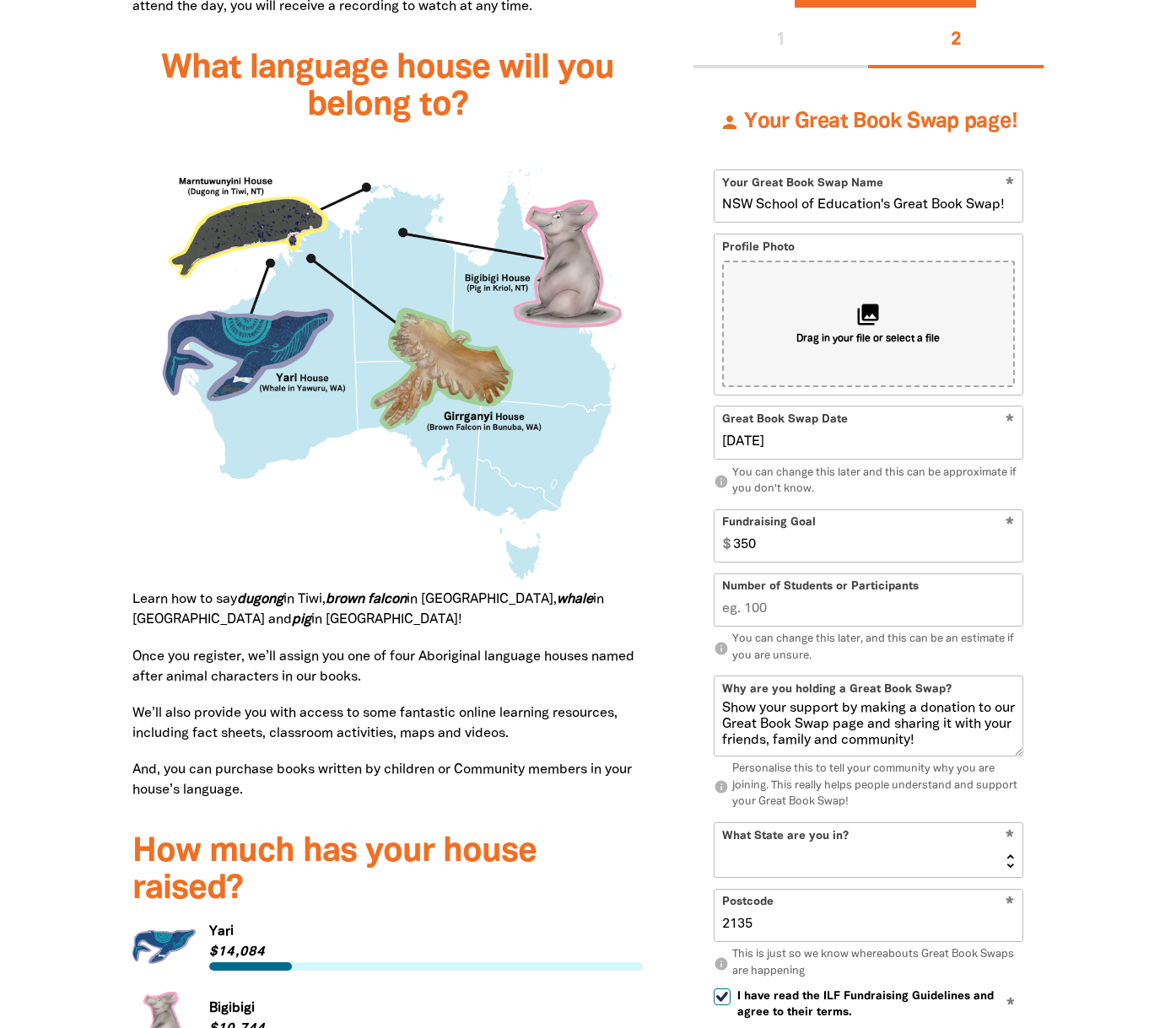
click at [880, 170] on input "NSW School of Education's Great Book Swap!" at bounding box center [869, 196] width 307 height 51
paste input "Australian Catholic University, Strathfield Campus"
click at [1013, 171] on input "Australian Catholic University, Strathfield Campus's Great Book Swap!" at bounding box center [869, 196] width 307 height 51
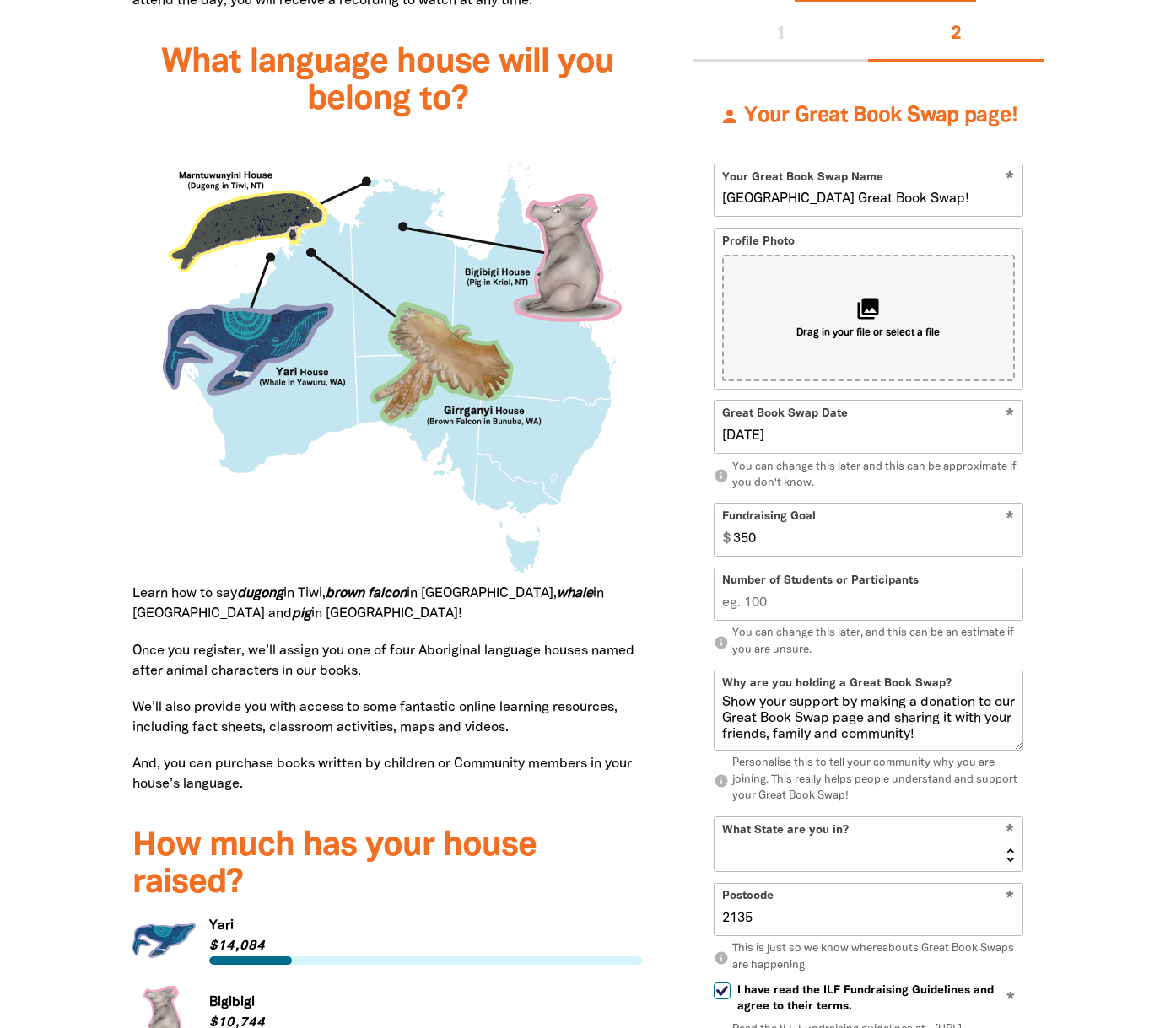
scroll to position [0, 0]
drag, startPoint x: 876, startPoint y: 176, endPoint x: 701, endPoint y: 167, distance: 175.2
click at [701, 167] on div "person Your Great Book Swap page! * Your Great Book Swap Name Australian Cathol…" at bounding box center [869, 632] width 350 height 1140
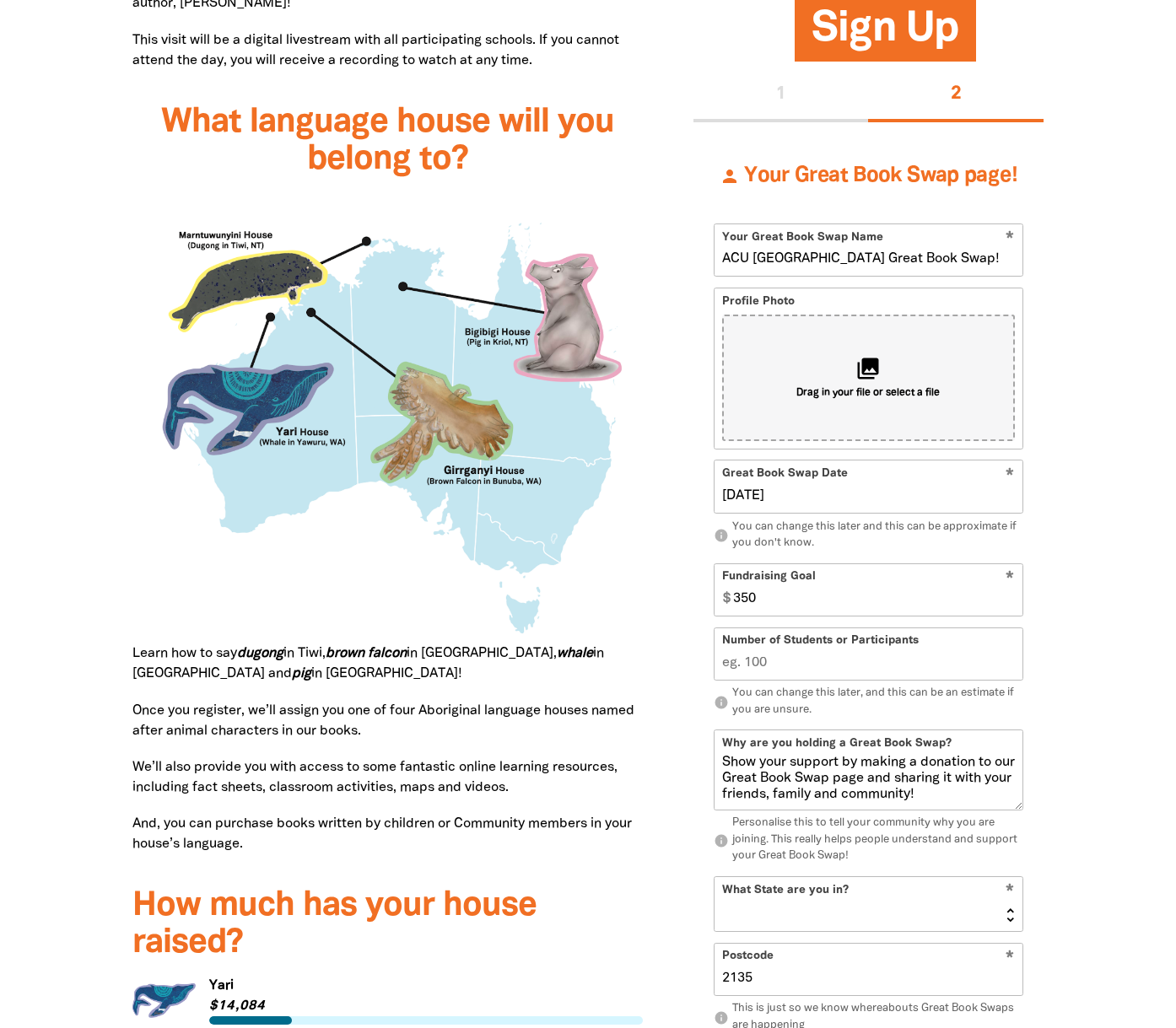
scroll to position [1440, 0]
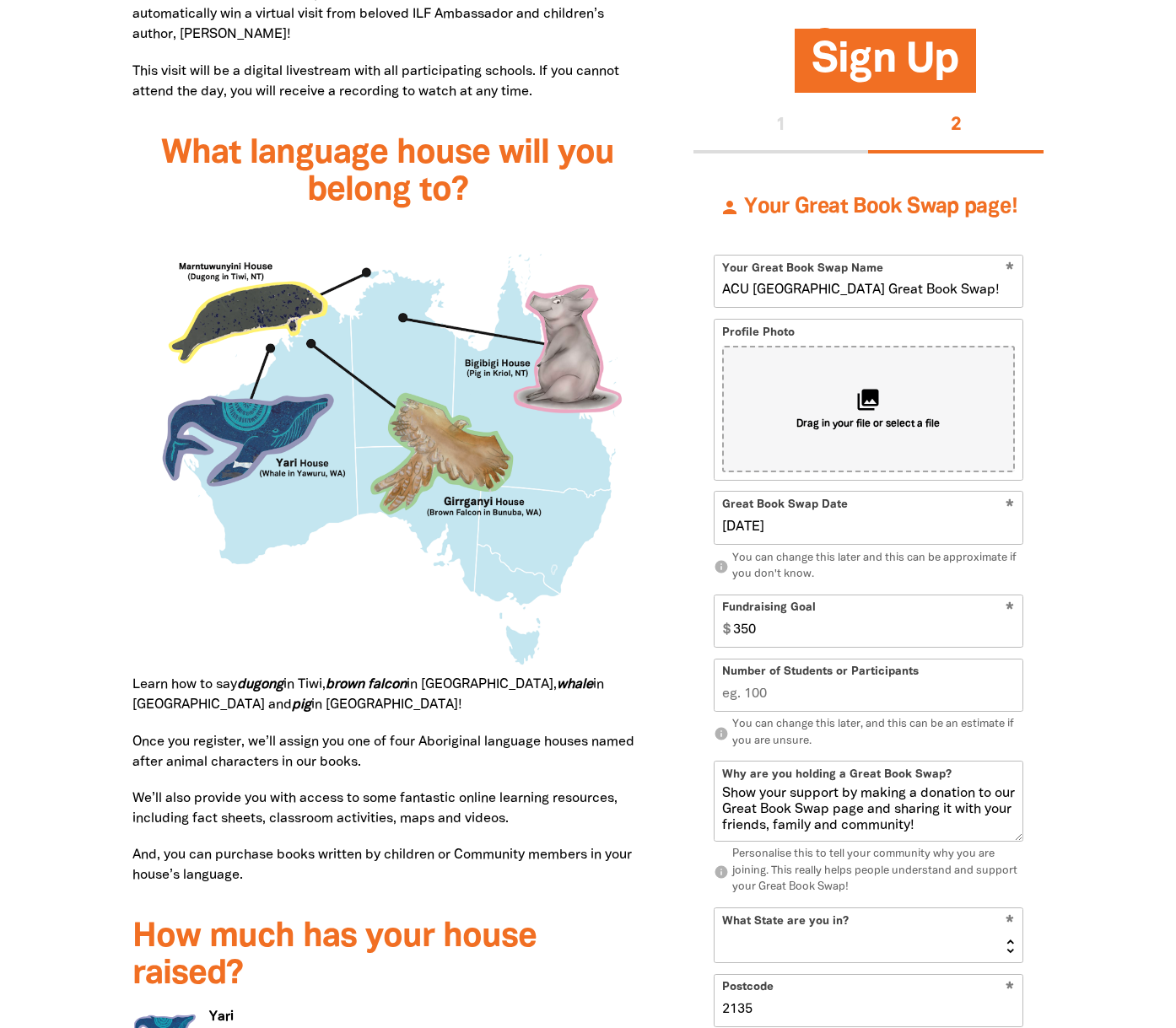
drag, startPoint x: 874, startPoint y: 257, endPoint x: 899, endPoint y: 268, distance: 27.3
click at [875, 257] on input "ACU Strathfield Campus Great Book Swap!" at bounding box center [869, 281] width 307 height 51
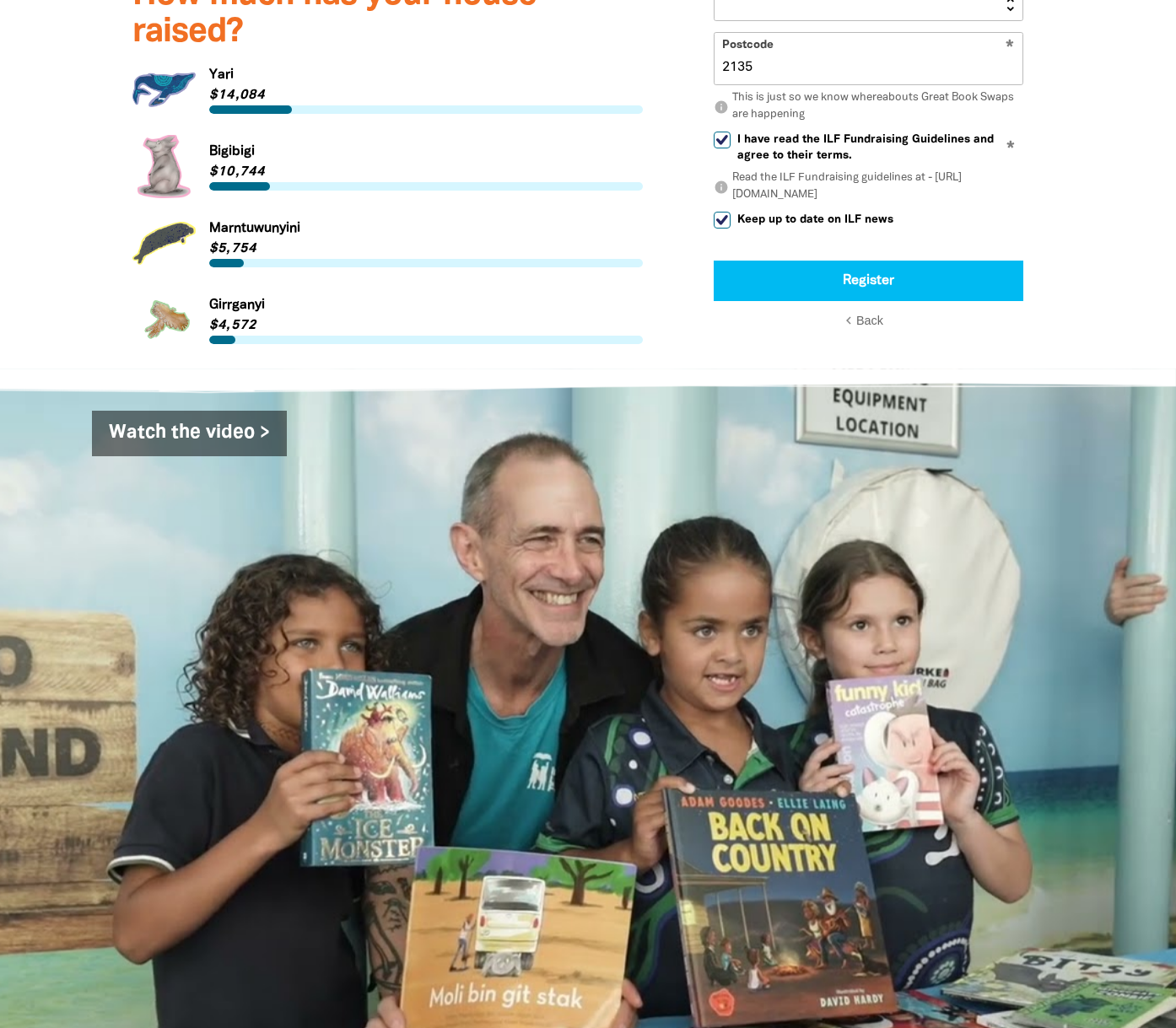
scroll to position [2383, 0]
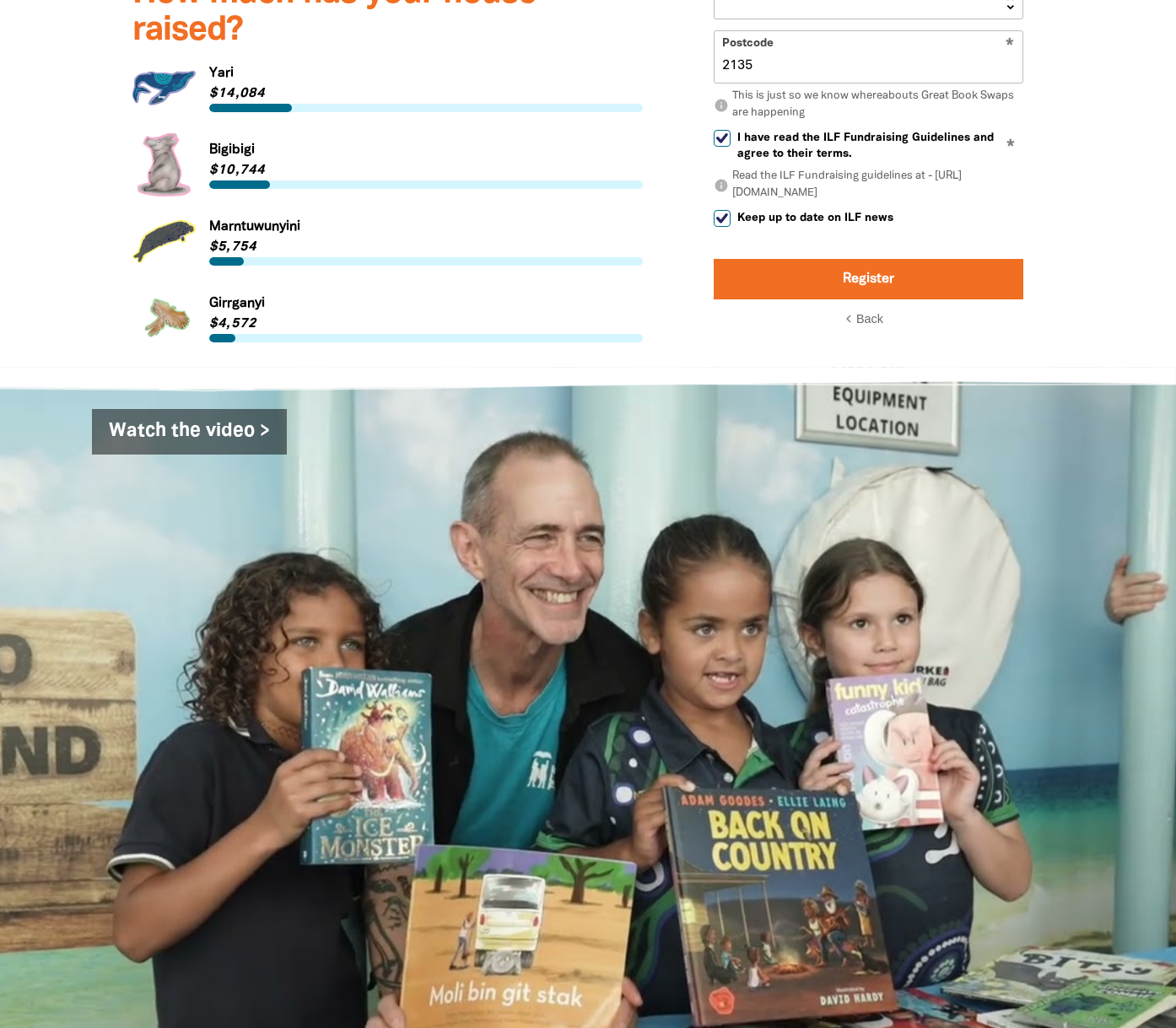
type input "ACU [GEOGRAPHIC_DATA]' Great Book Swap!"
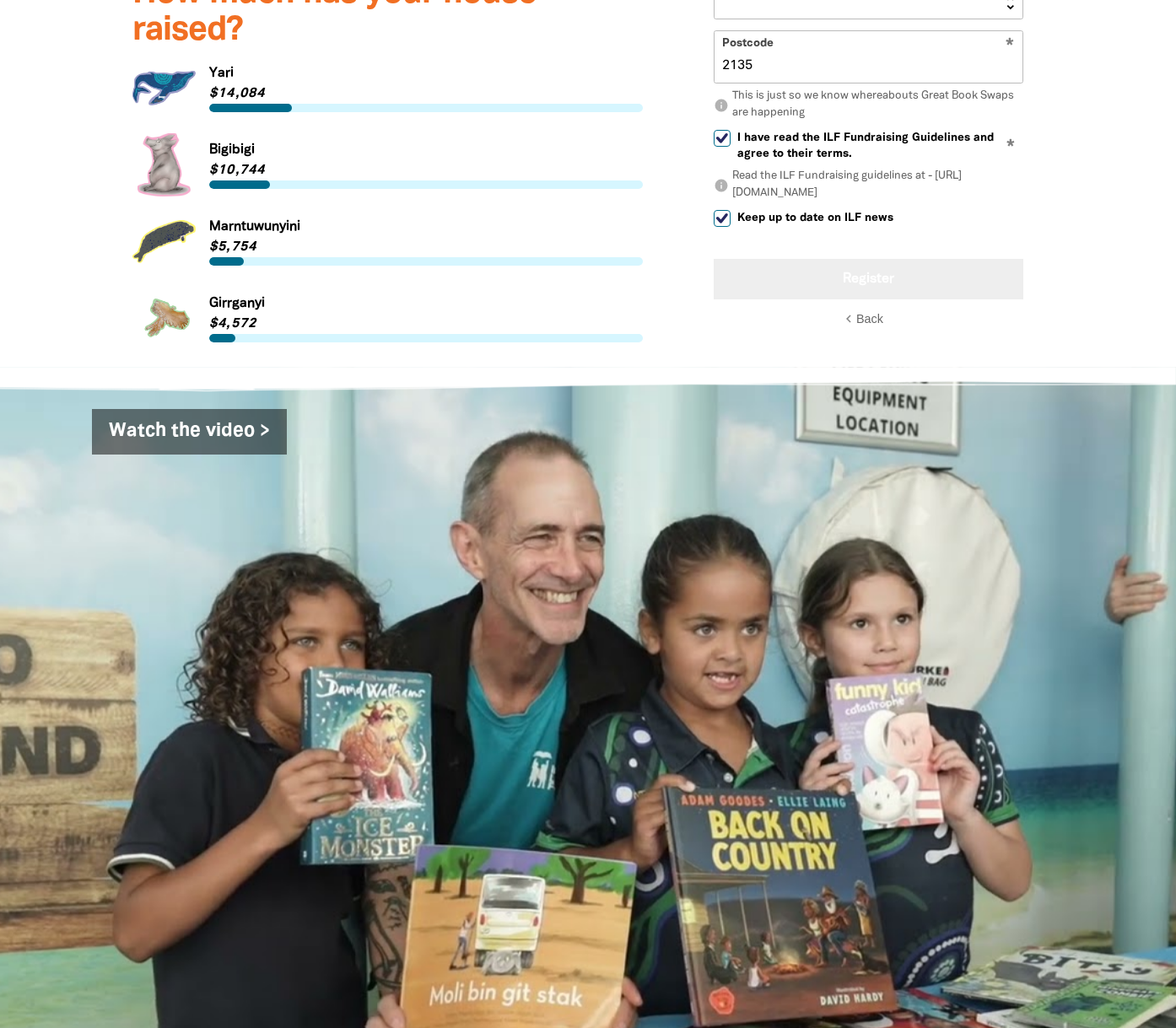
click at [861, 259] on button "Register" at bounding box center [869, 279] width 309 height 41
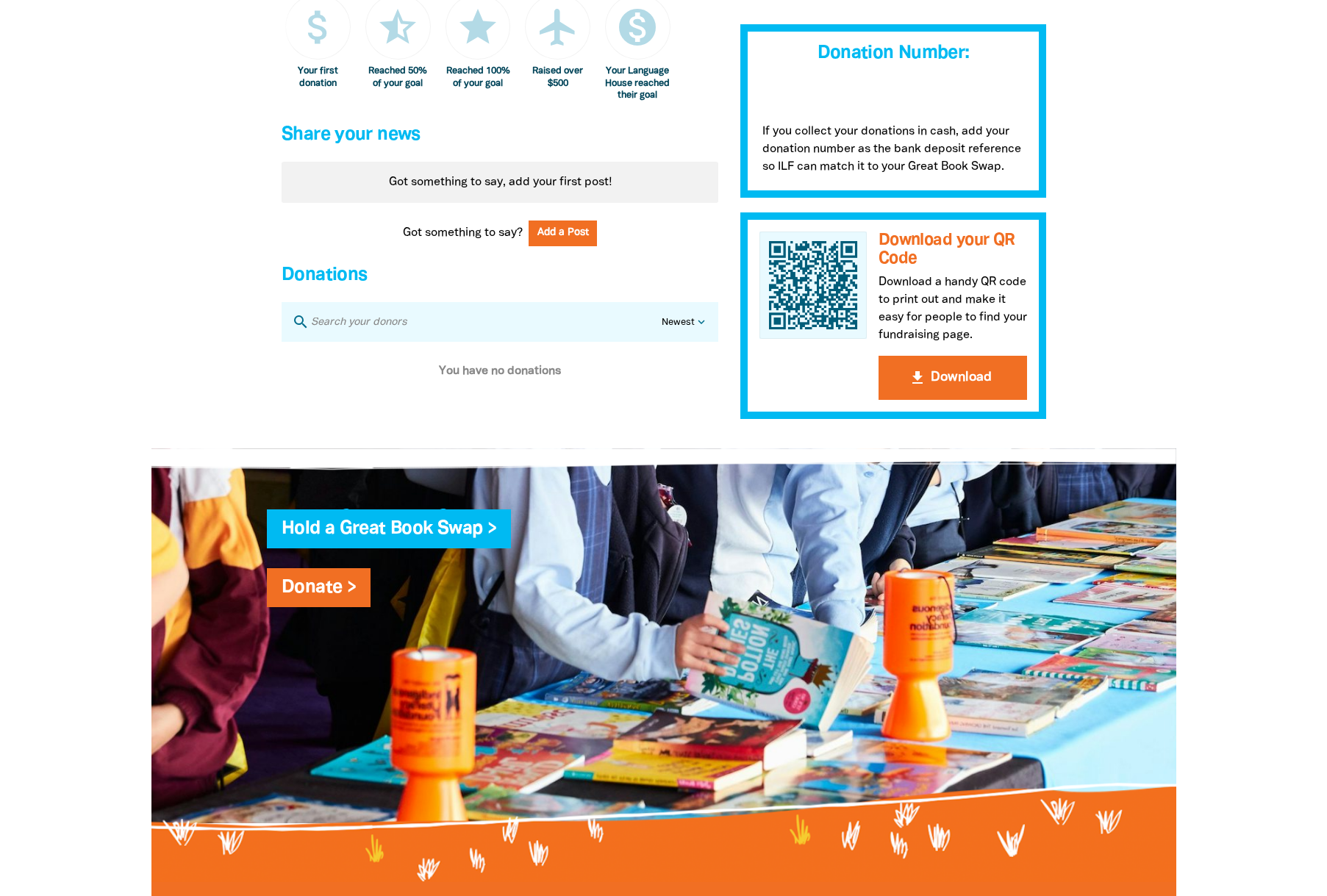
scroll to position [968, 0]
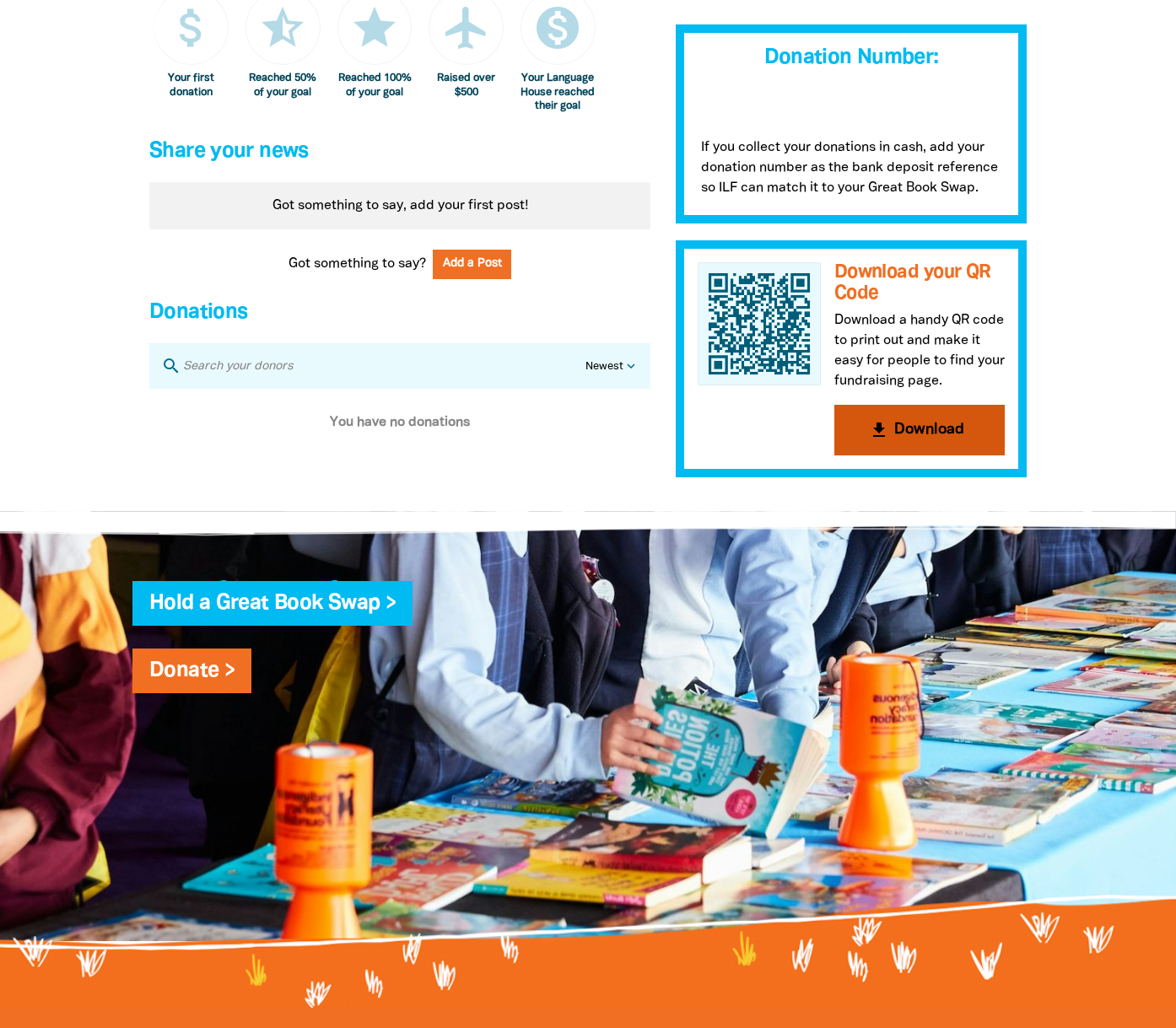
click at [930, 436] on button "get_app Download" at bounding box center [919, 429] width 171 height 50
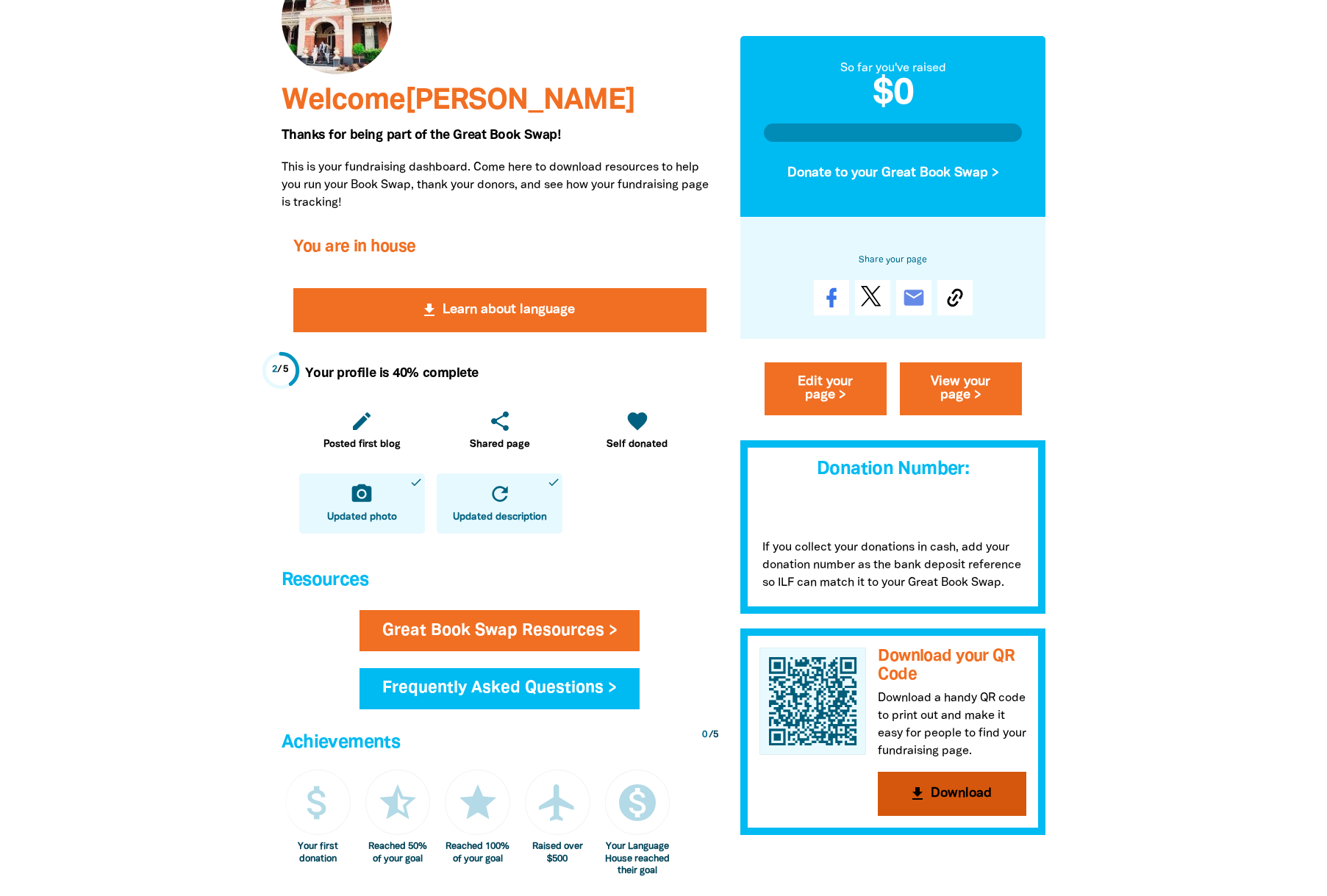
scroll to position [241, 0]
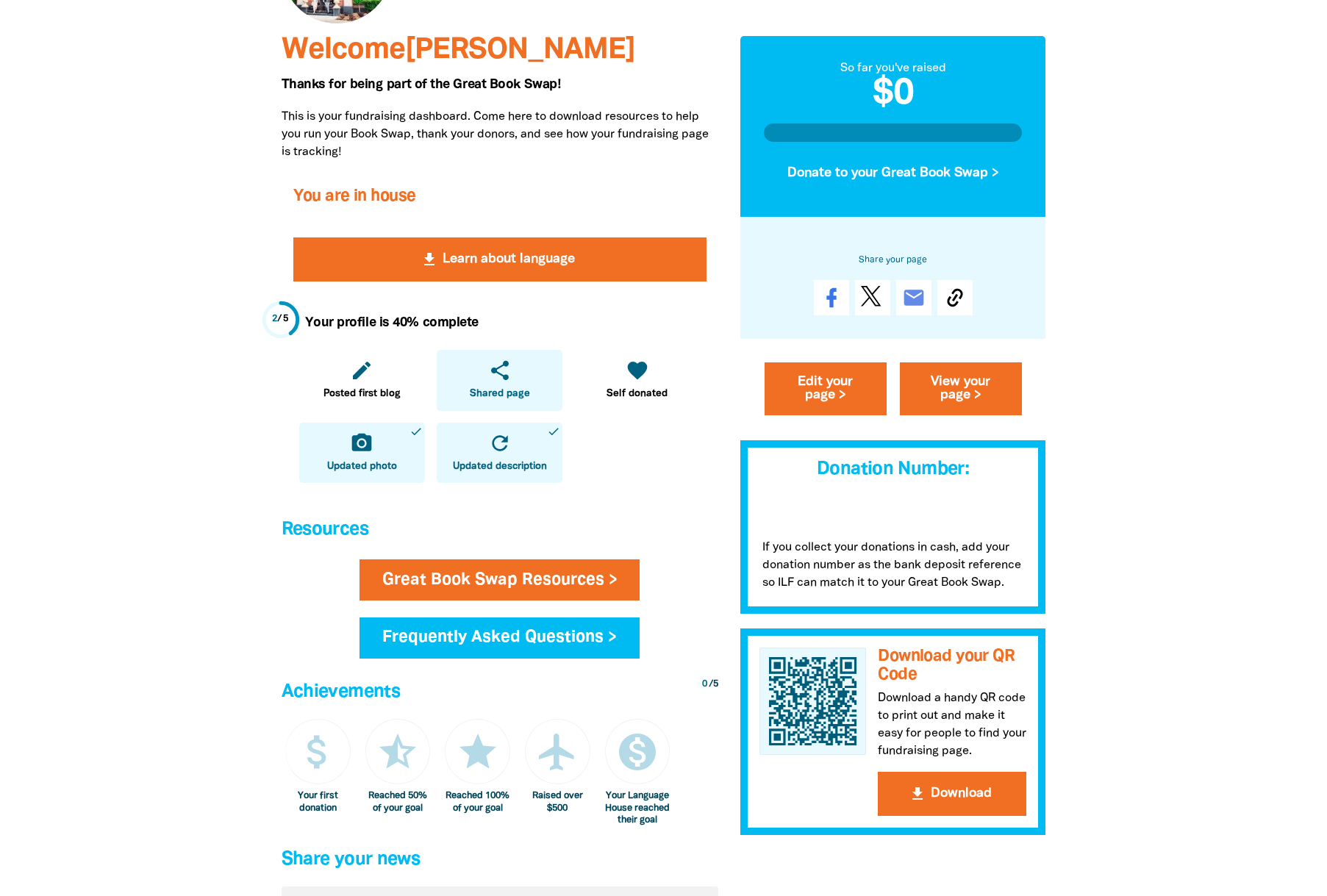
click at [508, 373] on icon "share" at bounding box center [500, 370] width 24 height 24
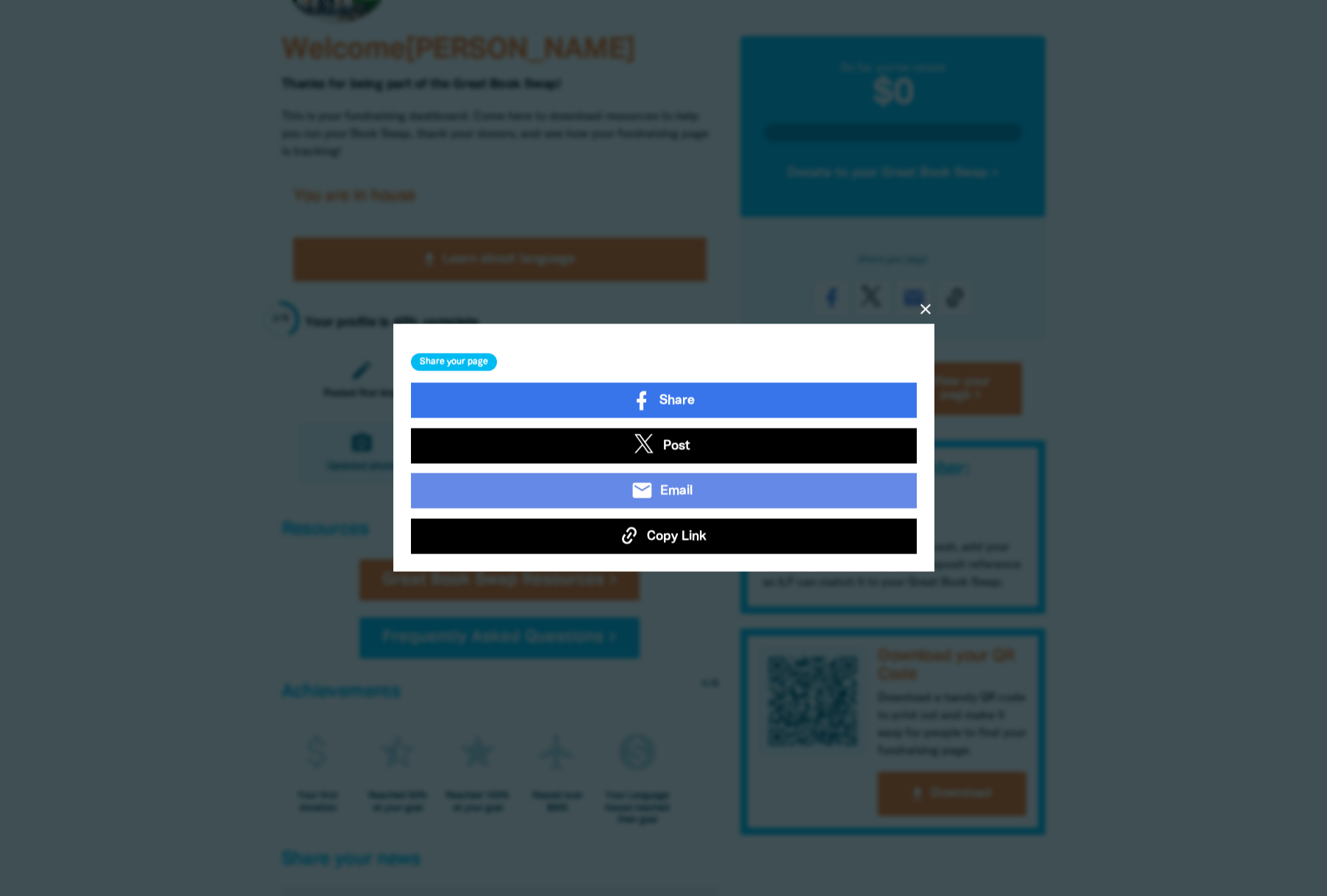
click at [927, 312] on icon "close" at bounding box center [926, 309] width 18 height 18
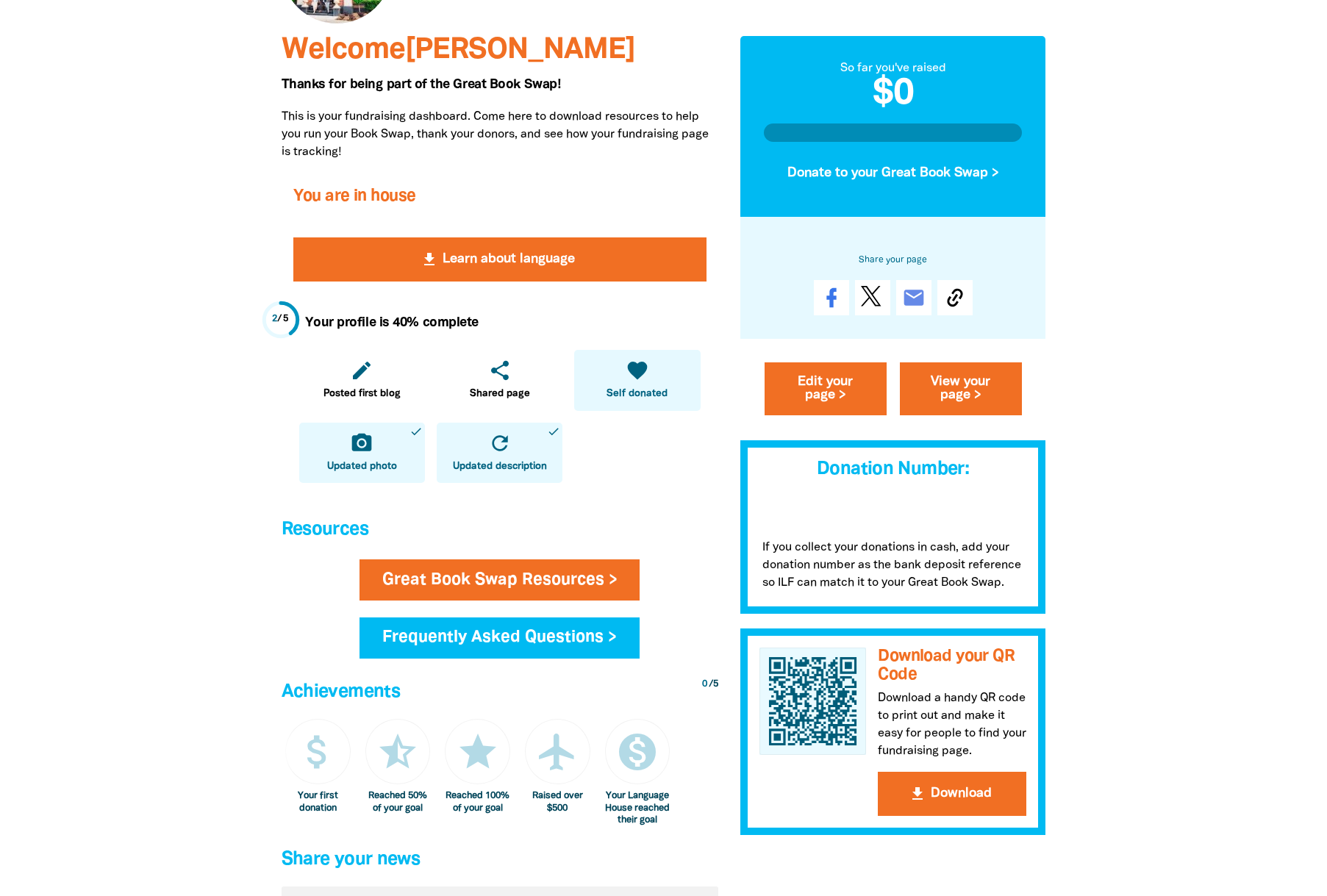
click at [632, 366] on icon "favorite" at bounding box center [637, 370] width 24 height 24
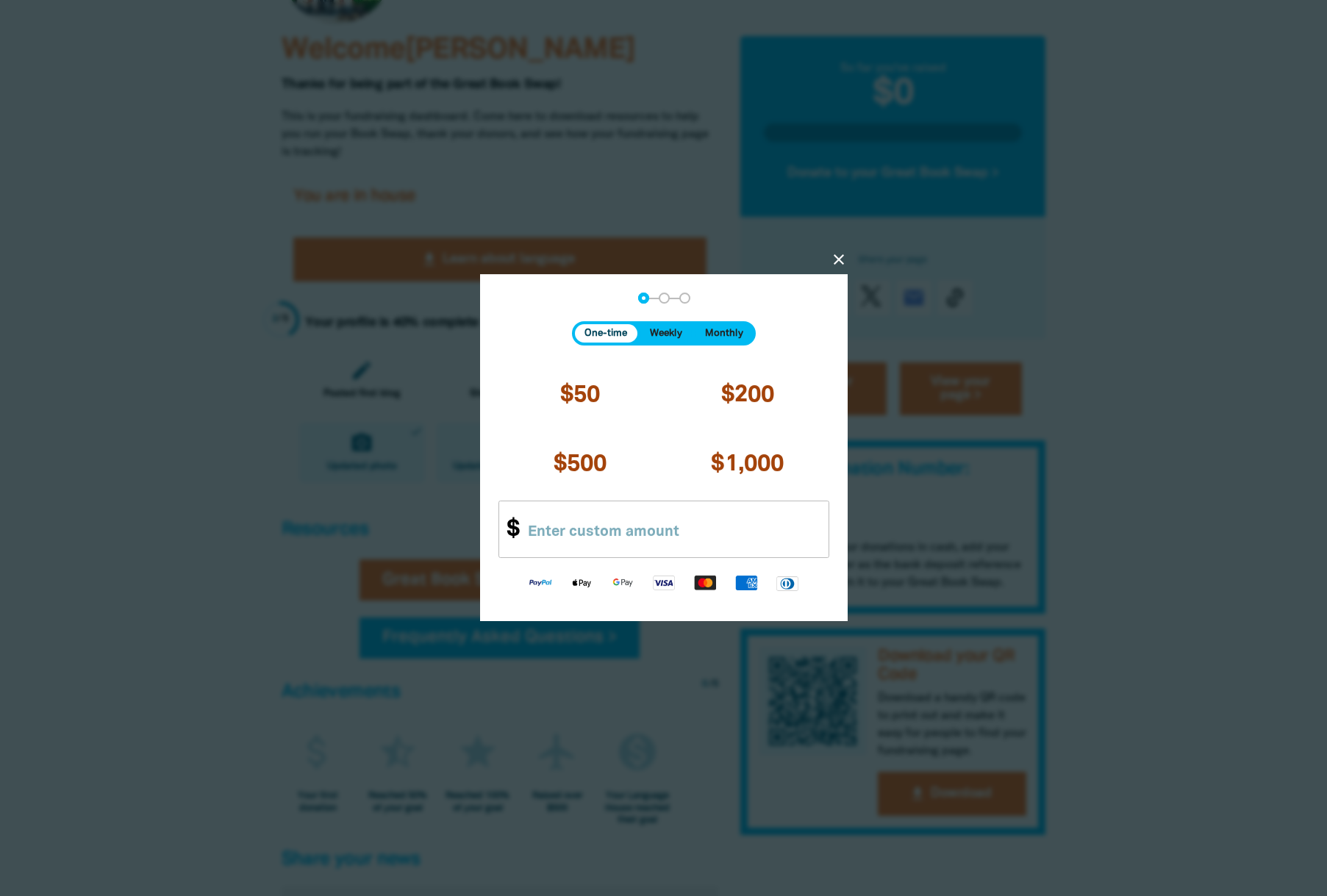
click at [836, 256] on icon "close" at bounding box center [839, 260] width 18 height 18
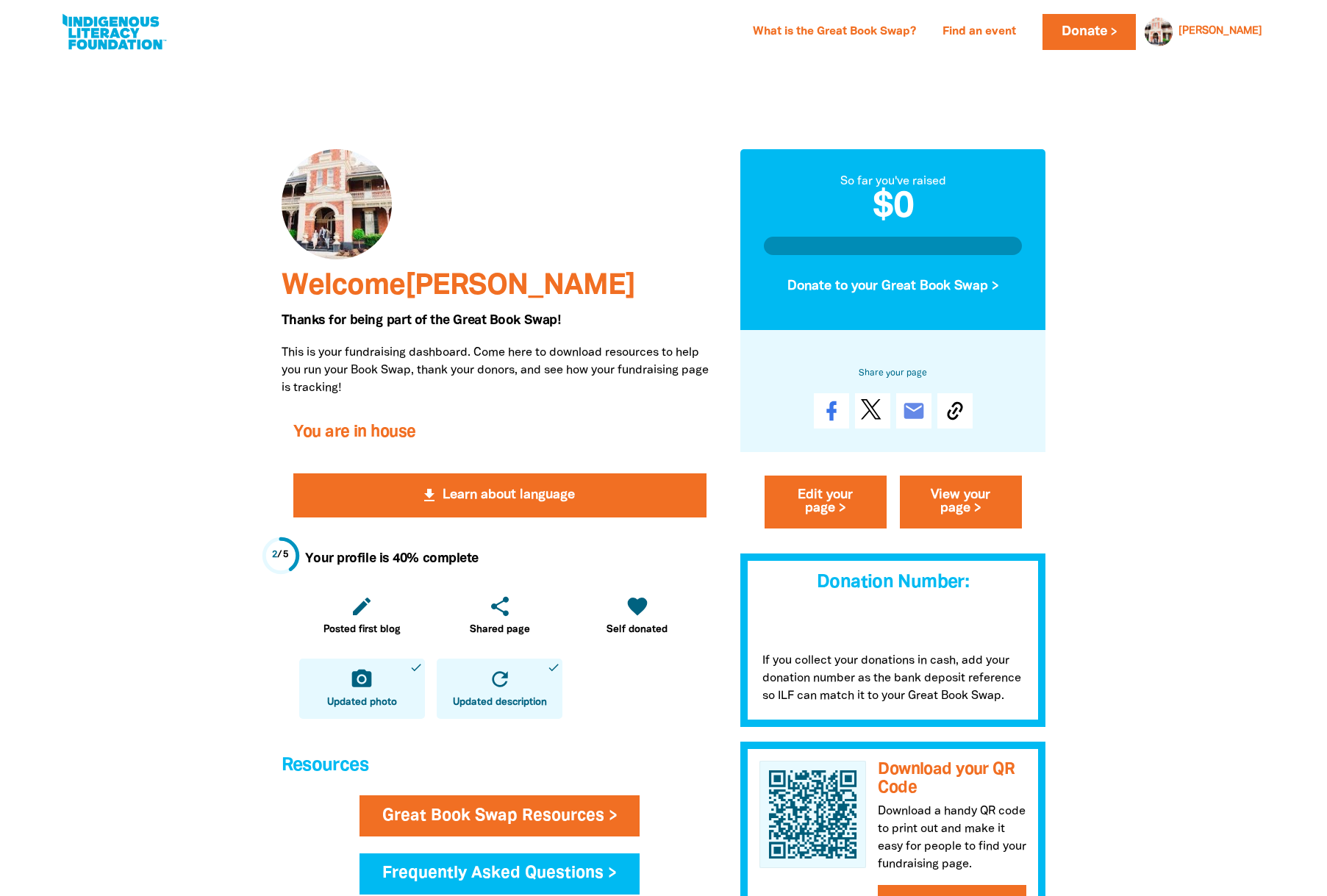
scroll to position [10, 0]
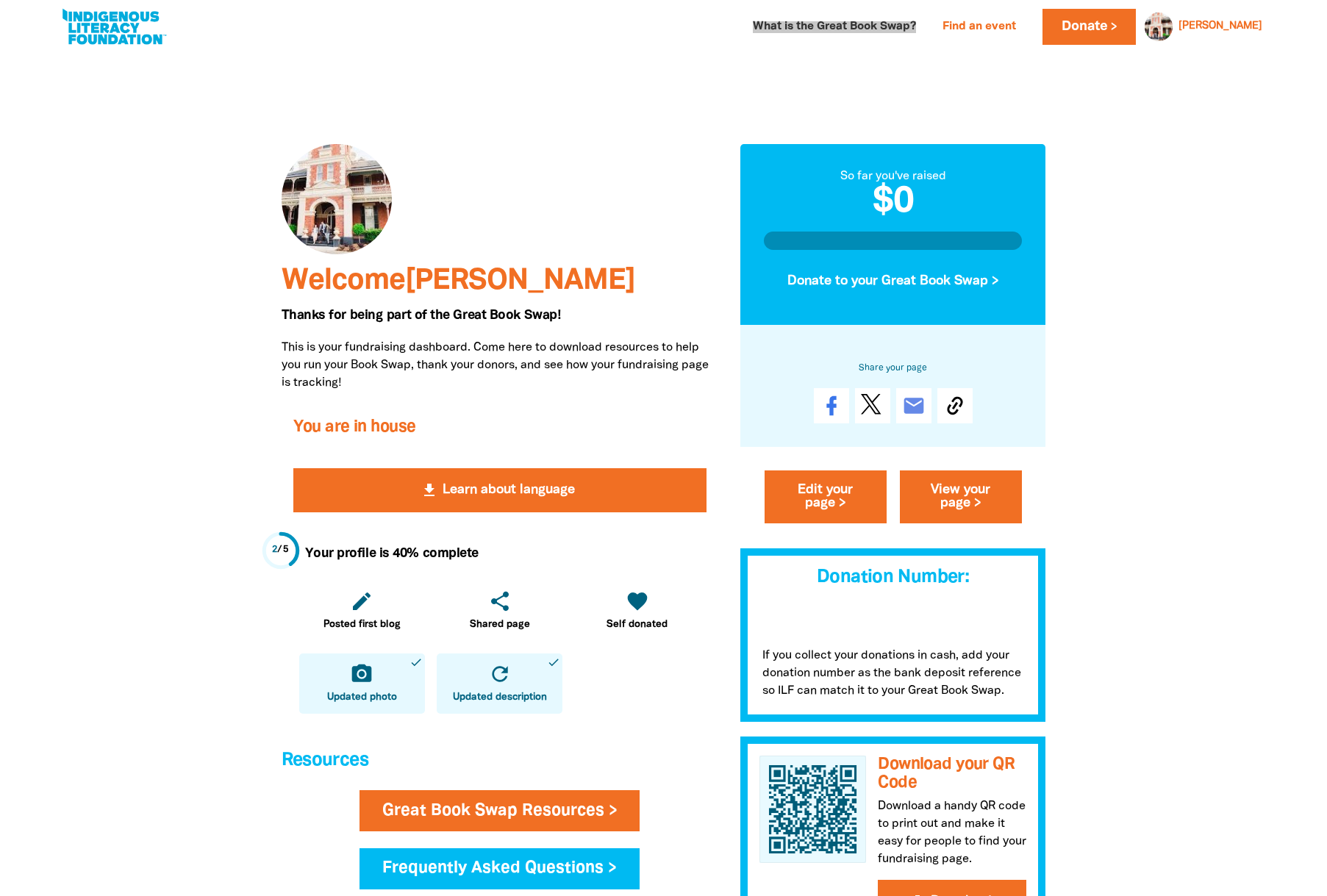
drag, startPoint x: 861, startPoint y: 25, endPoint x: 874, endPoint y: 7, distance: 22.2
click at [0, 0] on div "What is the Great Book Swap? Find an event Log In Sign Up Donate Annette Annett…" at bounding box center [663, 23] width 1327 height 66
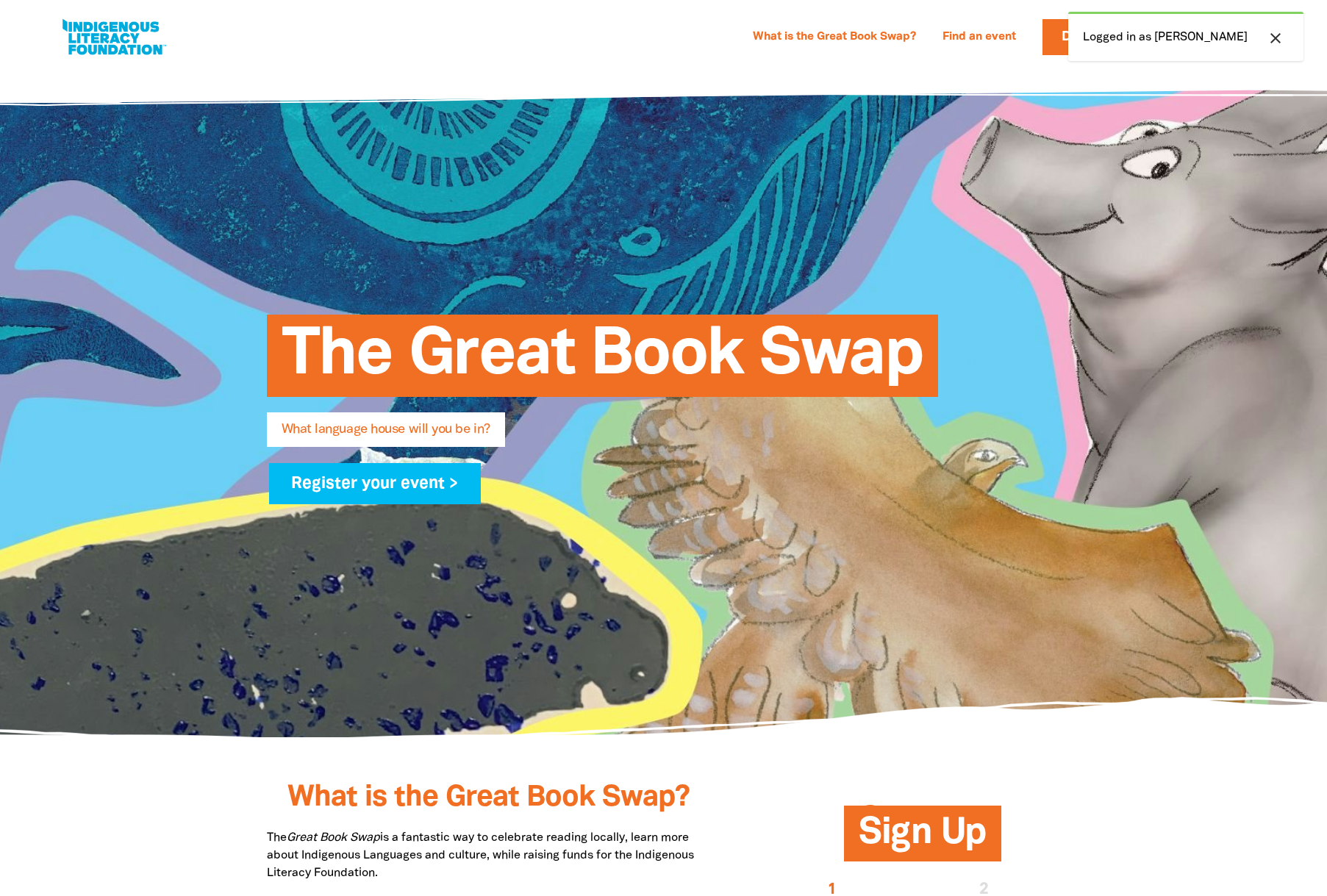
select select "university-or-tafe"
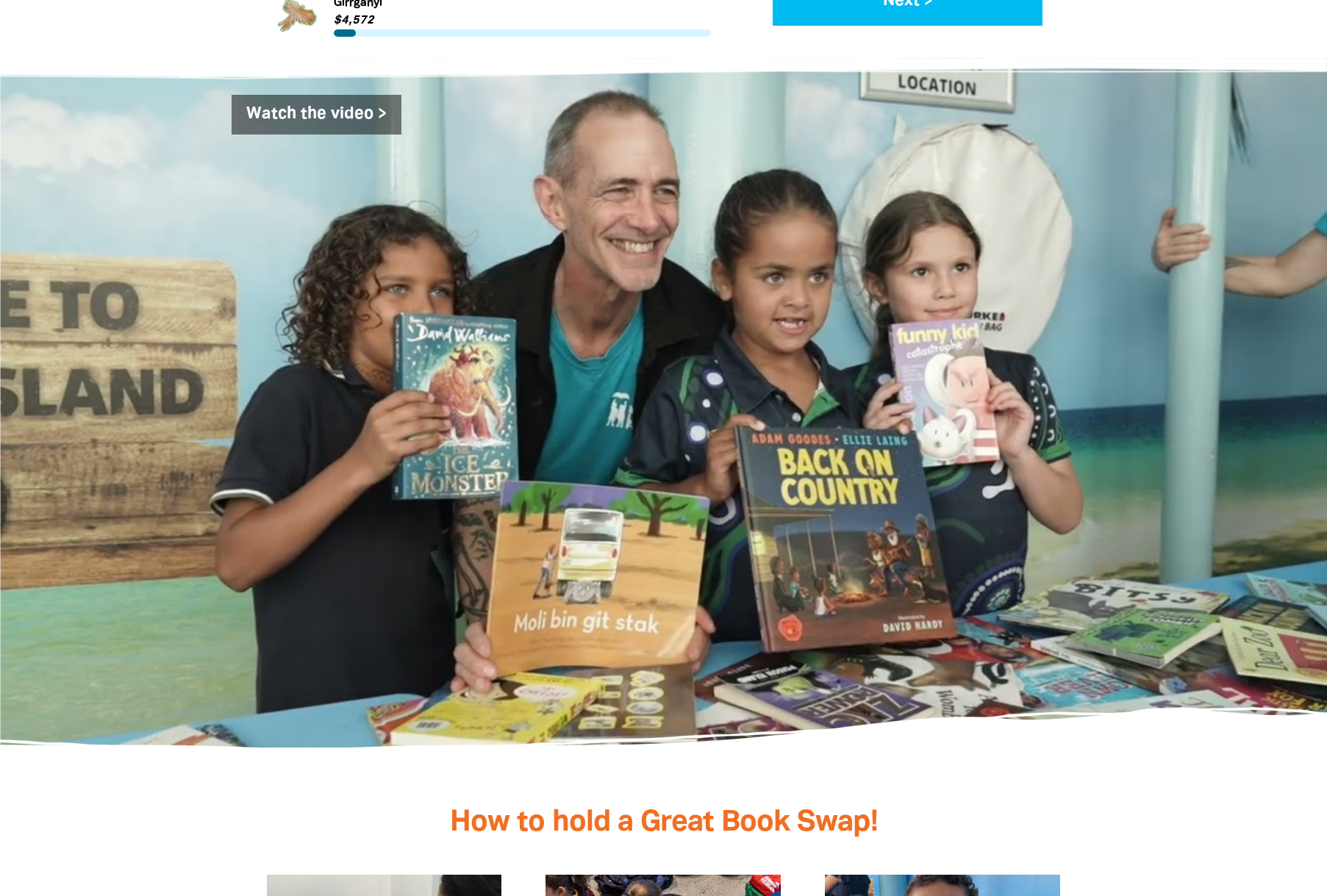
scroll to position [2360, 0]
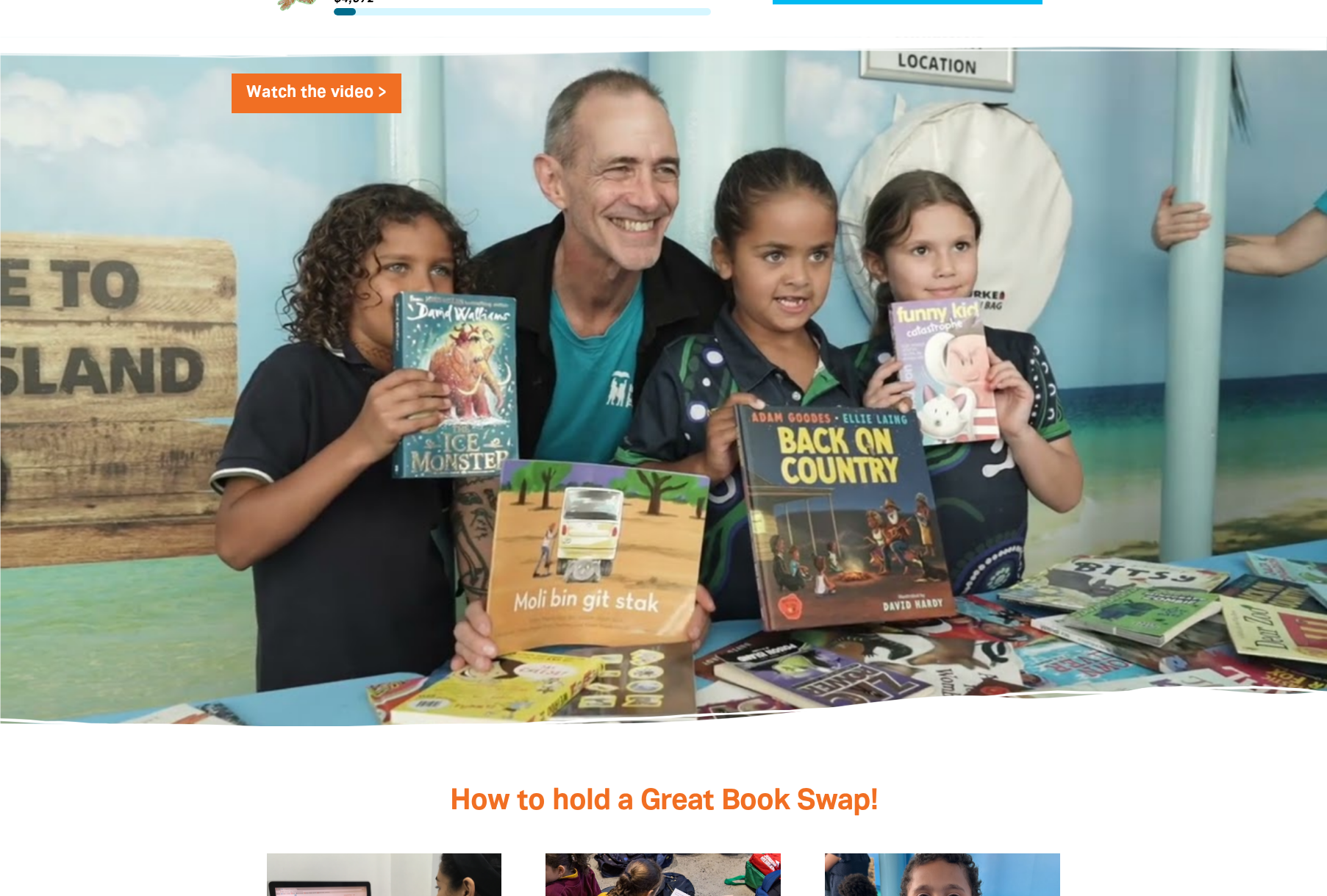
click at [306, 73] on link "Watch the video >" at bounding box center [317, 93] width 170 height 40
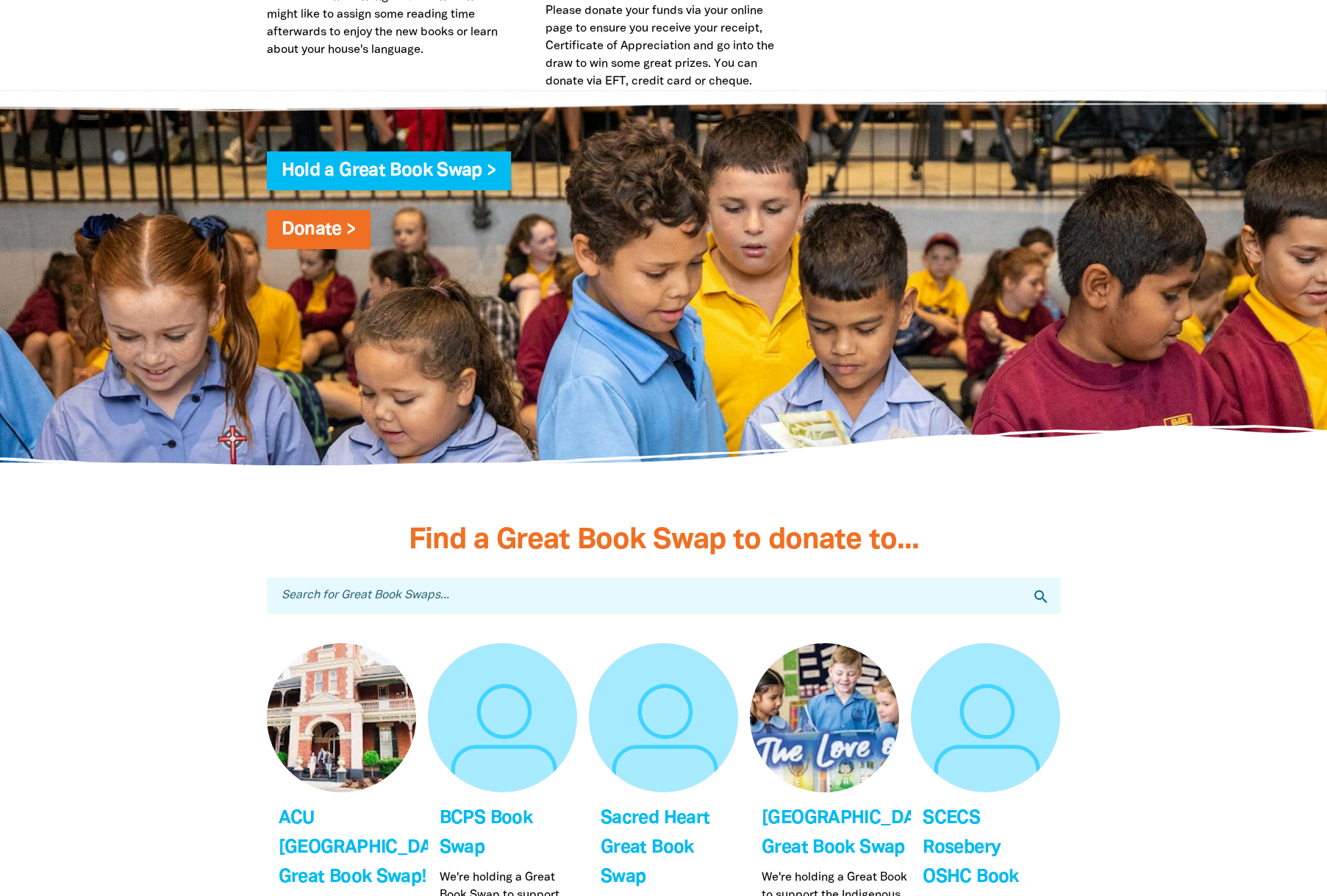
scroll to position [3952, 0]
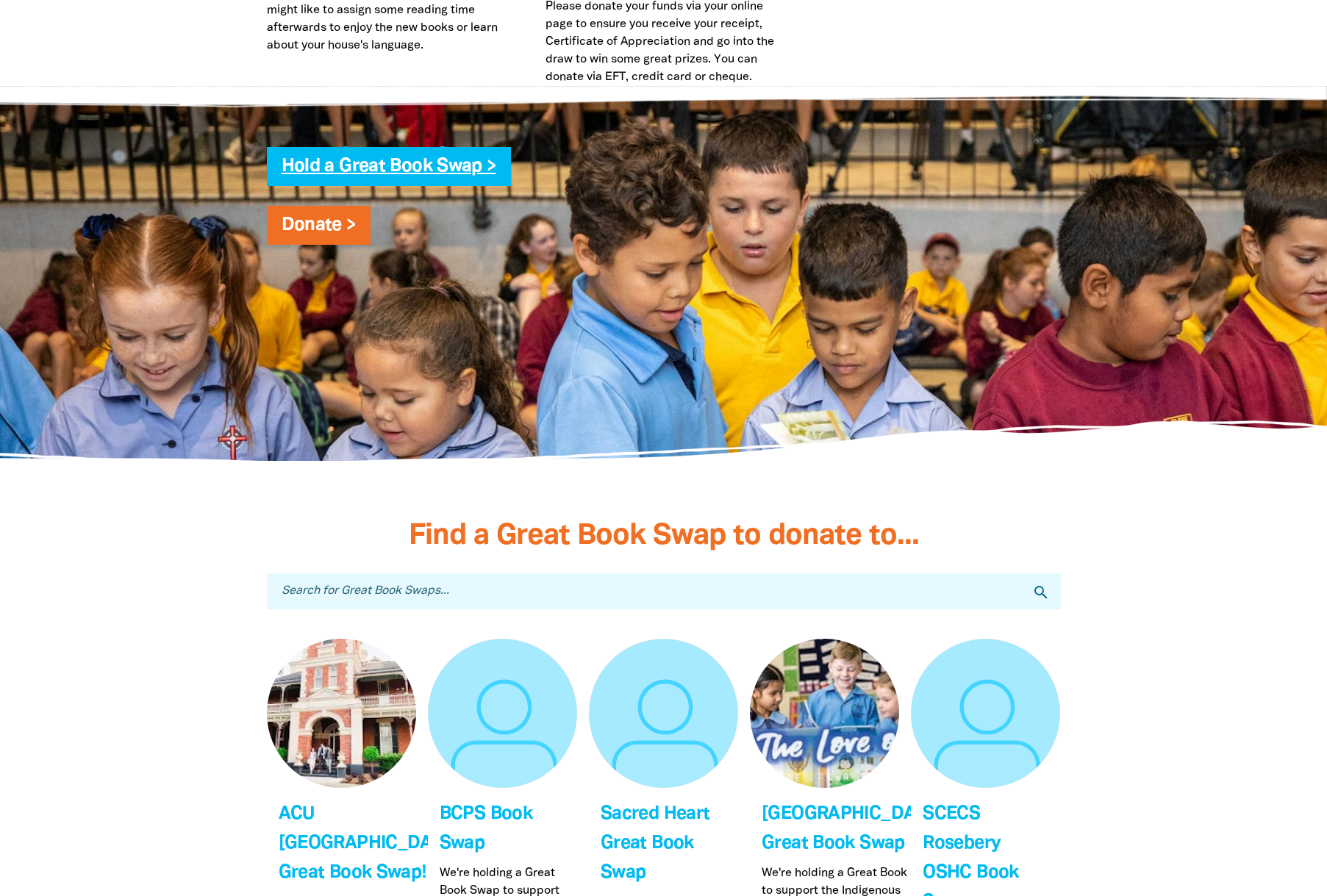
click at [462, 158] on link "Hold a Great Book Swap >" at bounding box center [389, 166] width 215 height 17
drag, startPoint x: 478, startPoint y: 142, endPoint x: 803, endPoint y: 2, distance: 353.9
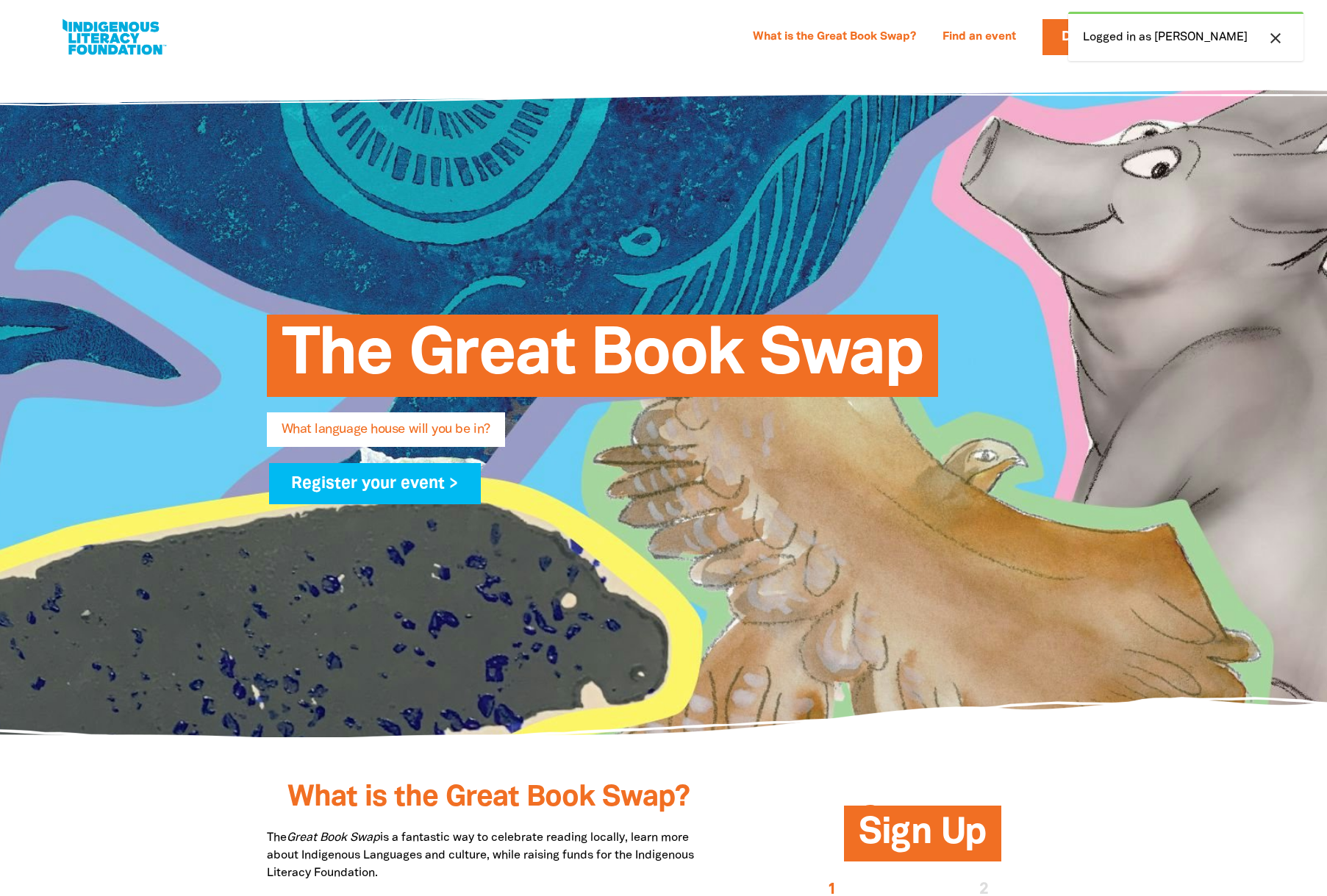
select select "university-or-tafe"
click at [149, 26] on link at bounding box center [113, 37] width 110 height 45
